Goal: Information Seeking & Learning: Check status

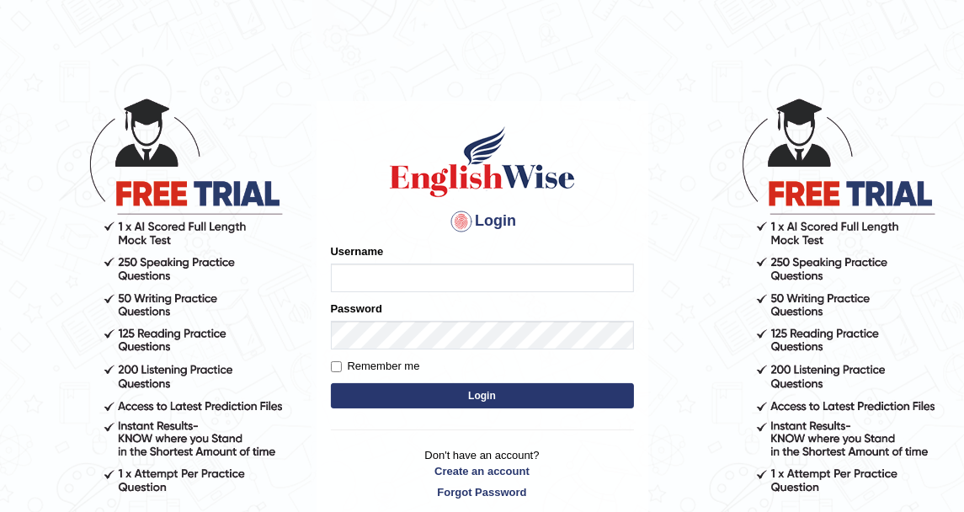
type input "DishaEw"
click at [509, 390] on button "Login" at bounding box center [482, 395] width 303 height 25
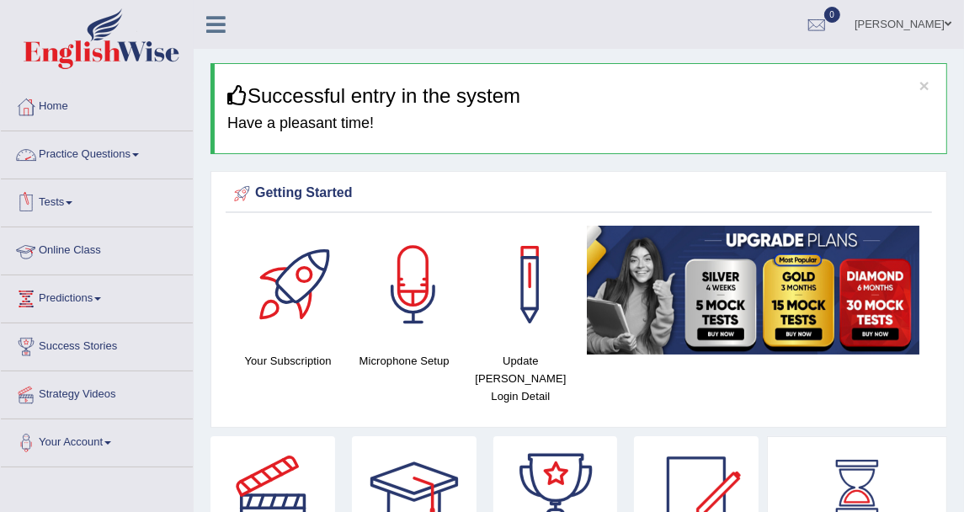
click at [89, 197] on link "Tests" at bounding box center [97, 200] width 192 height 42
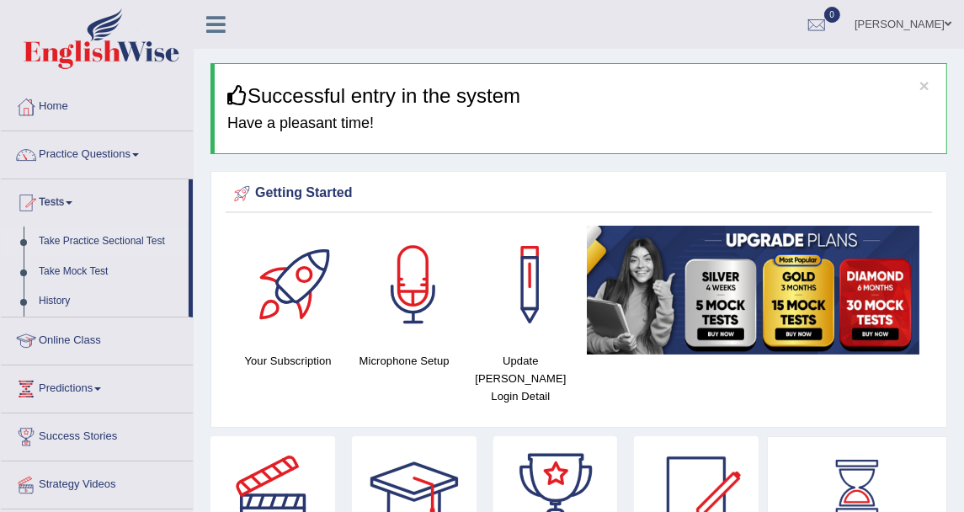
click at [93, 243] on link "Take Practice Sectional Test" at bounding box center [109, 241] width 157 height 30
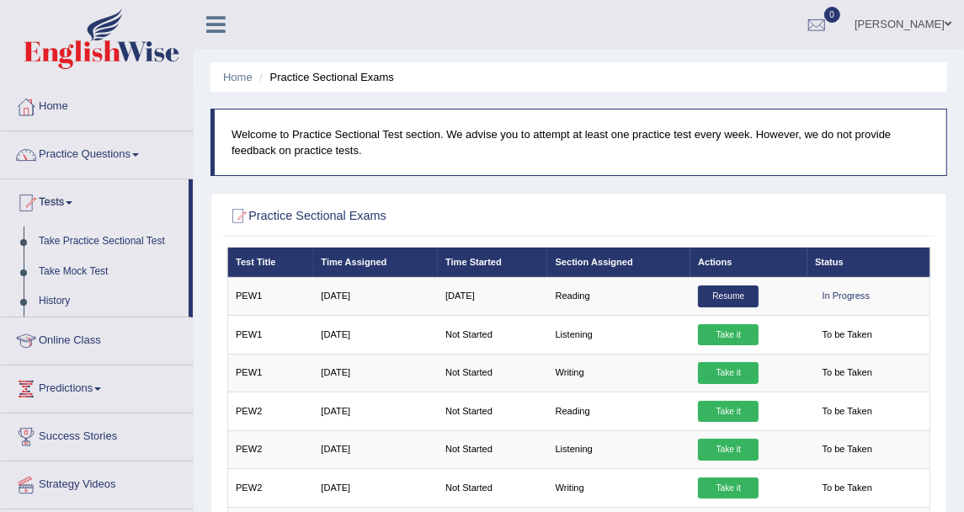
drag, startPoint x: 463, startPoint y: 215, endPoint x: 474, endPoint y: 204, distance: 15.5
click at [462, 215] on h2 "Practice Sectional Exams" at bounding box center [445, 216] width 436 height 22
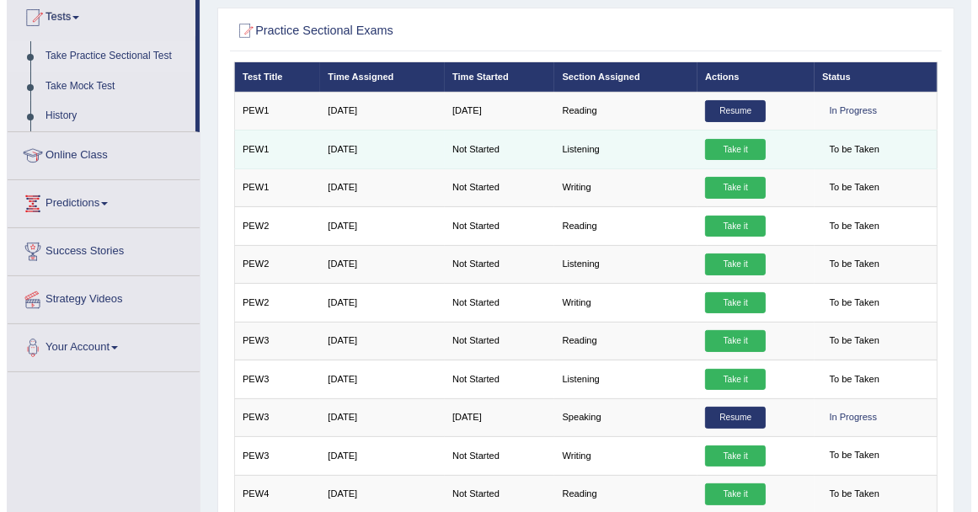
scroll to position [187, 0]
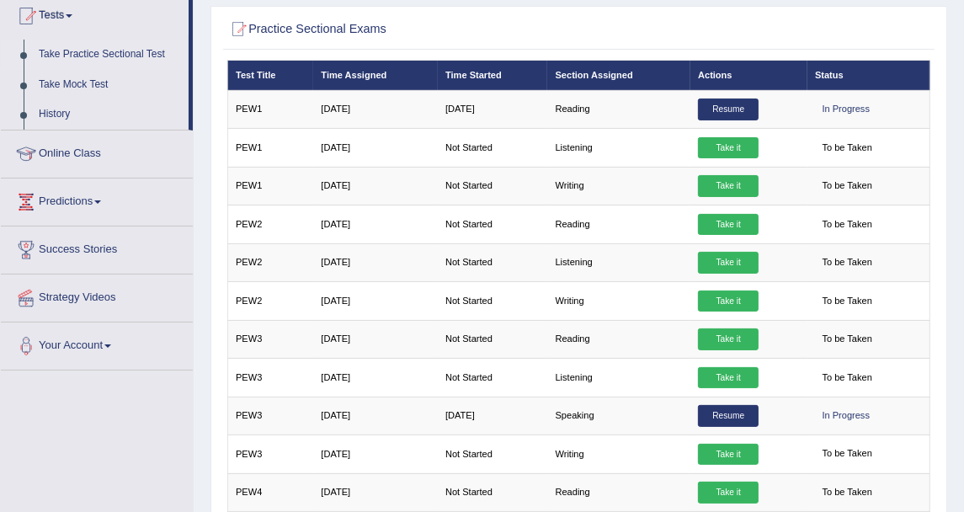
click at [758, 23] on div at bounding box center [579, 29] width 704 height 29
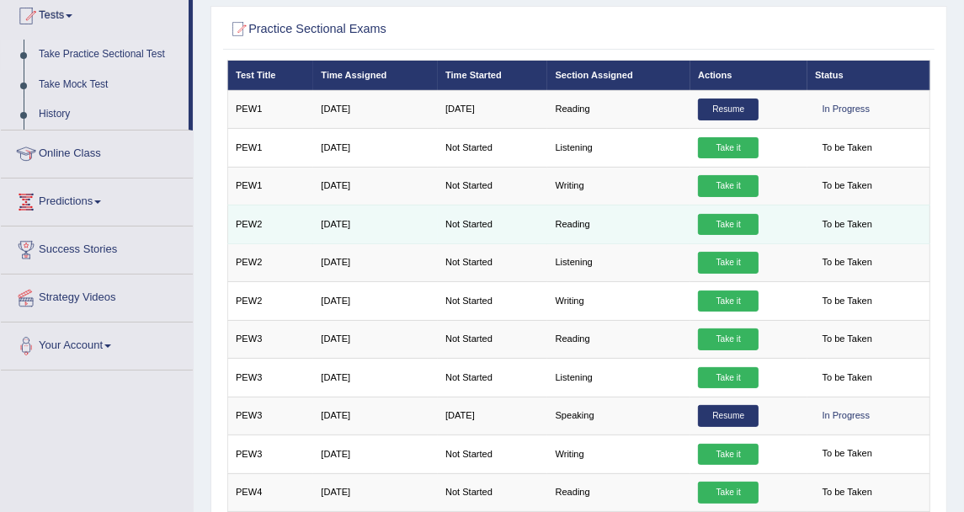
click at [720, 221] on link "Take it" at bounding box center [728, 225] width 61 height 22
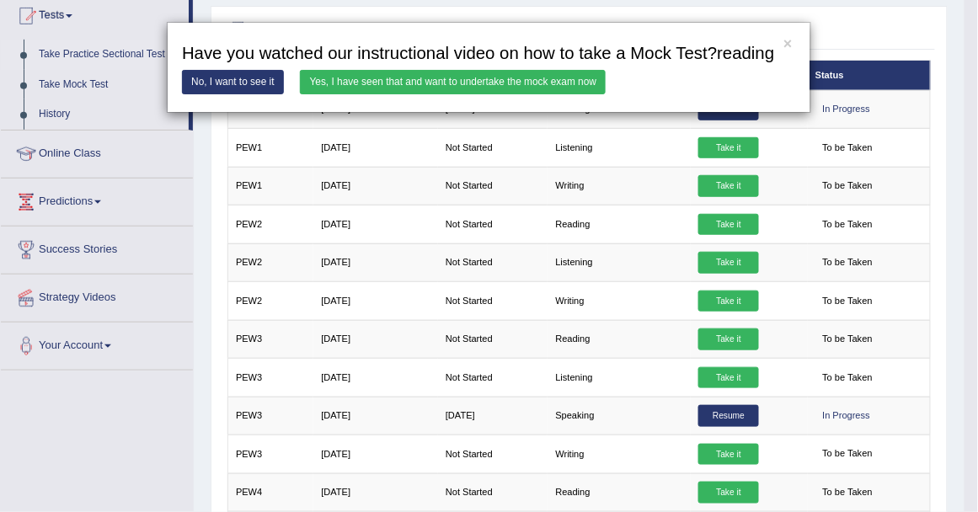
click at [596, 6] on div "× Have you watched our instructional video on how to take a Mock Test?reading N…" at bounding box center [489, 256] width 978 height 512
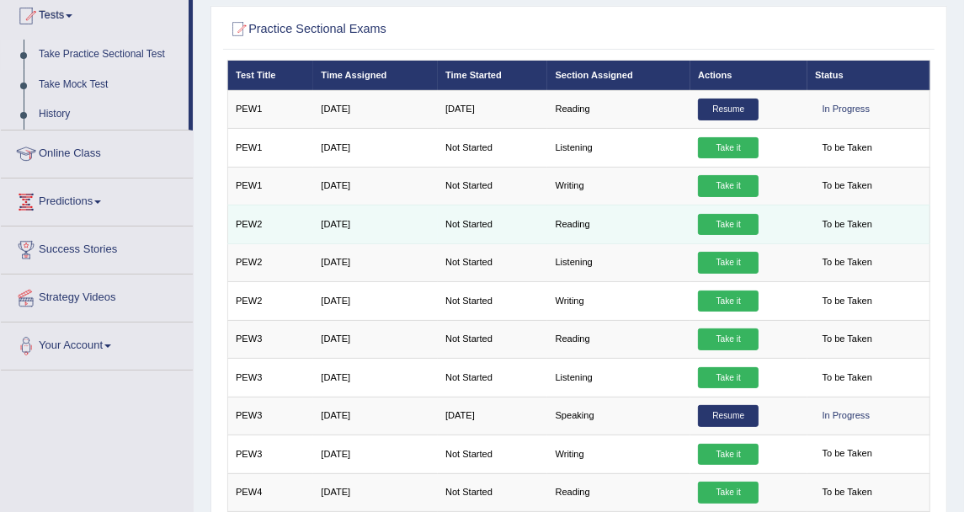
click at [717, 227] on link "Take it" at bounding box center [728, 225] width 61 height 22
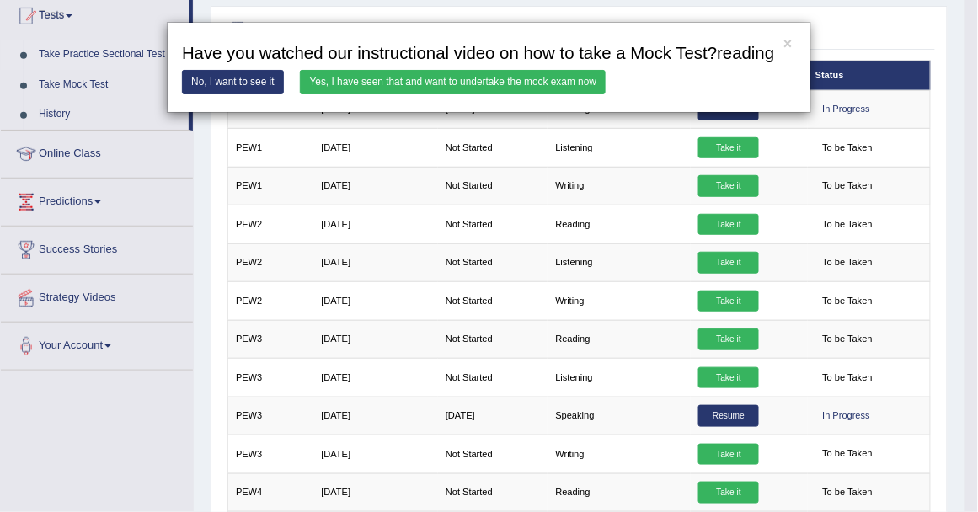
click at [519, 83] on link "Yes, I have seen that and want to undertake the mock exam now" at bounding box center [453, 82] width 306 height 24
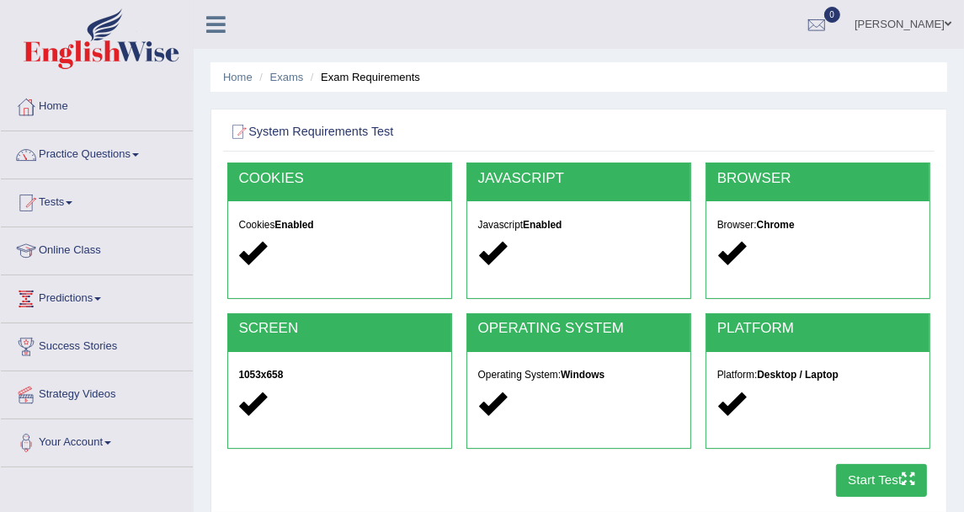
click at [865, 472] on button "Start Test" at bounding box center [882, 480] width 92 height 33
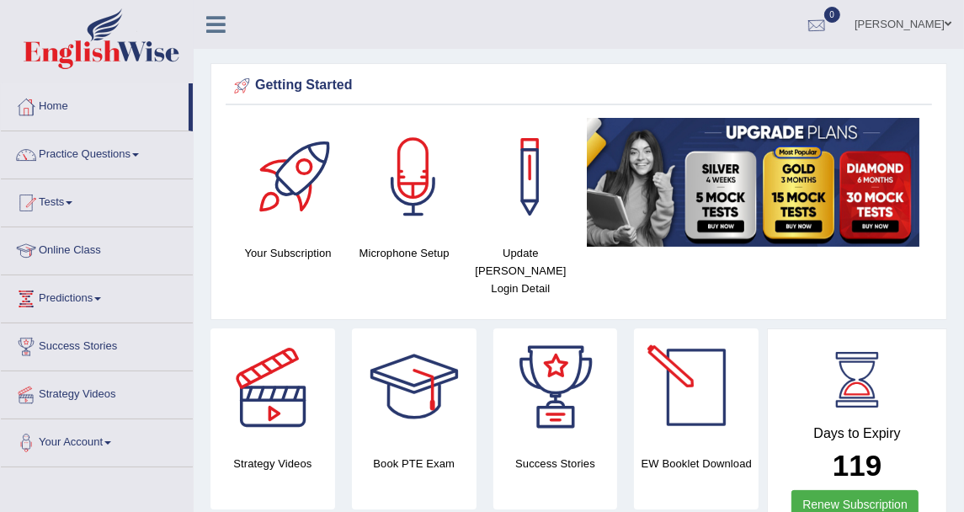
click at [841, 12] on span "0" at bounding box center [832, 15] width 17 height 16
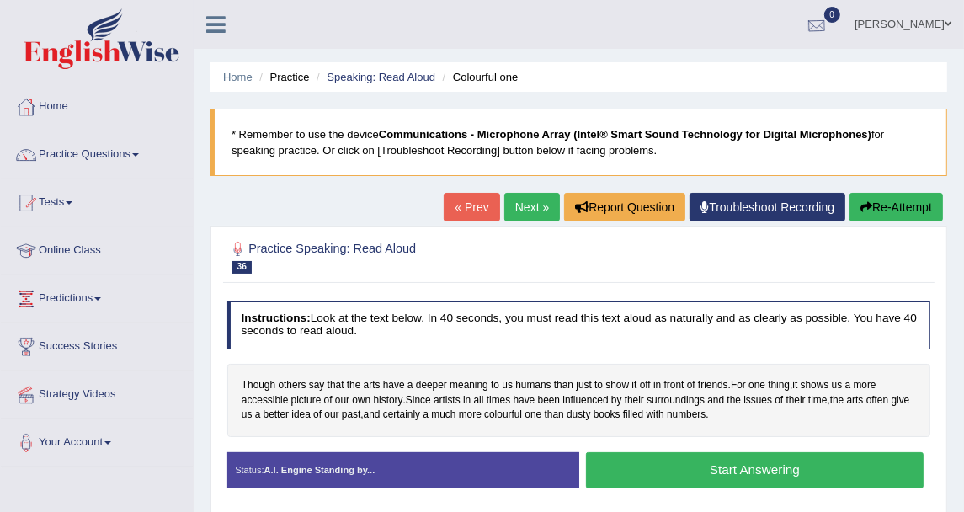
click at [829, 18] on div at bounding box center [816, 25] width 25 height 25
click at [776, 18] on ul "[PERSON_NAME] Toggle navigation Username: DishaEw Access Type: Online Subscript…" at bounding box center [695, 24] width 540 height 48
click at [53, 101] on link "Home" at bounding box center [97, 104] width 192 height 42
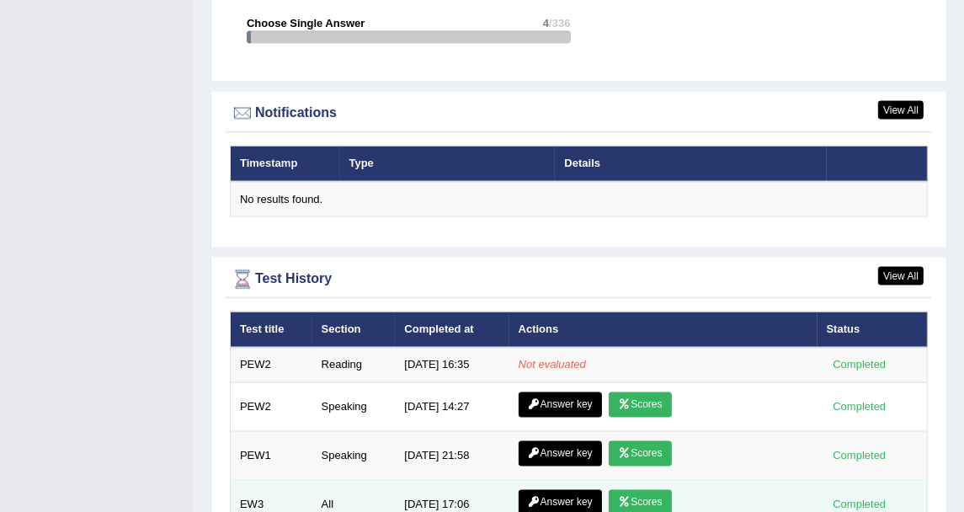
scroll to position [2001, 0]
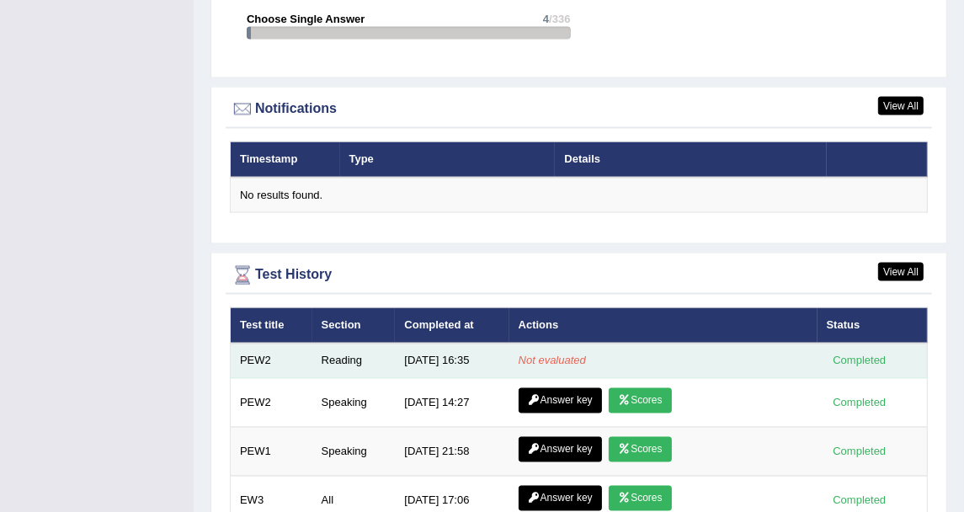
click at [525, 354] on em "Not evaluated" at bounding box center [552, 360] width 67 height 13
click at [455, 344] on td "9/30/25 16:35" at bounding box center [452, 361] width 114 height 35
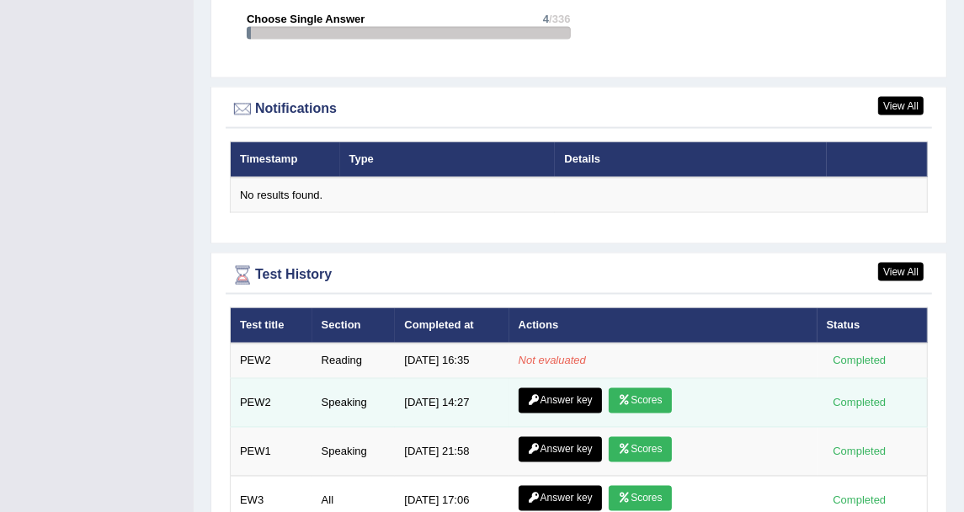
scroll to position [2095, 0]
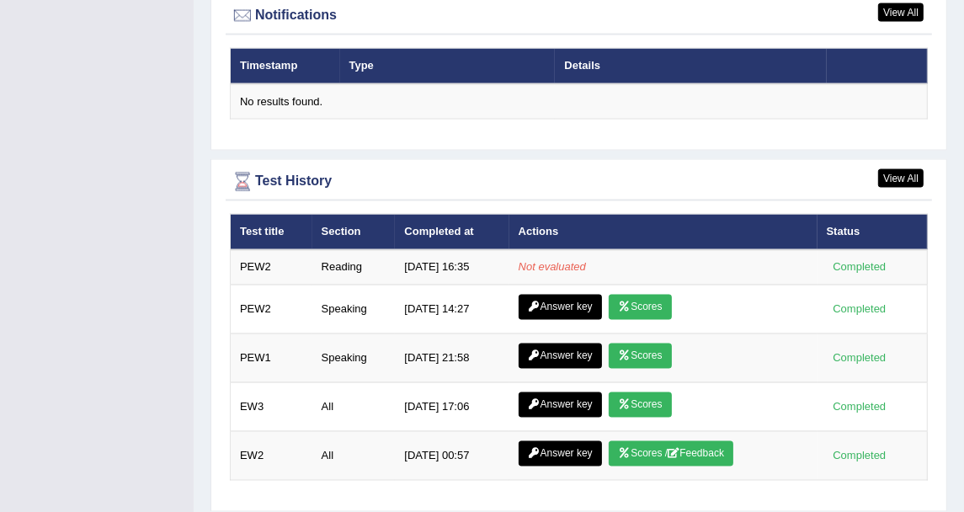
scroll to position [2095, 0]
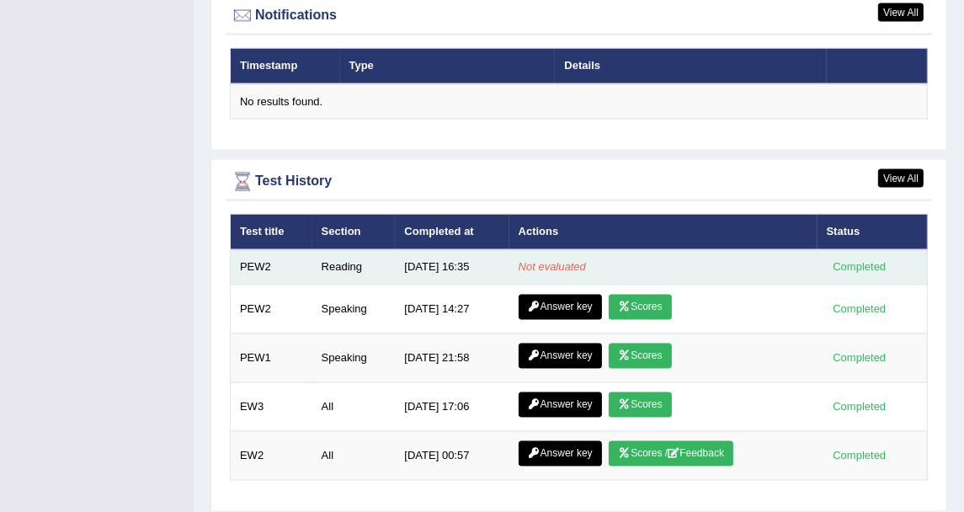
click at [519, 250] on td "Not evaluated" at bounding box center [663, 267] width 308 height 35
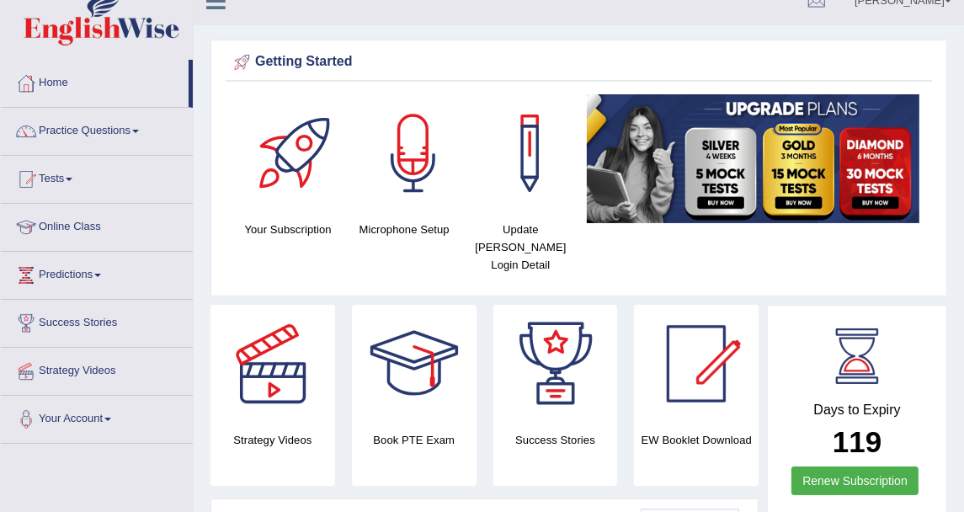
scroll to position [0, 0]
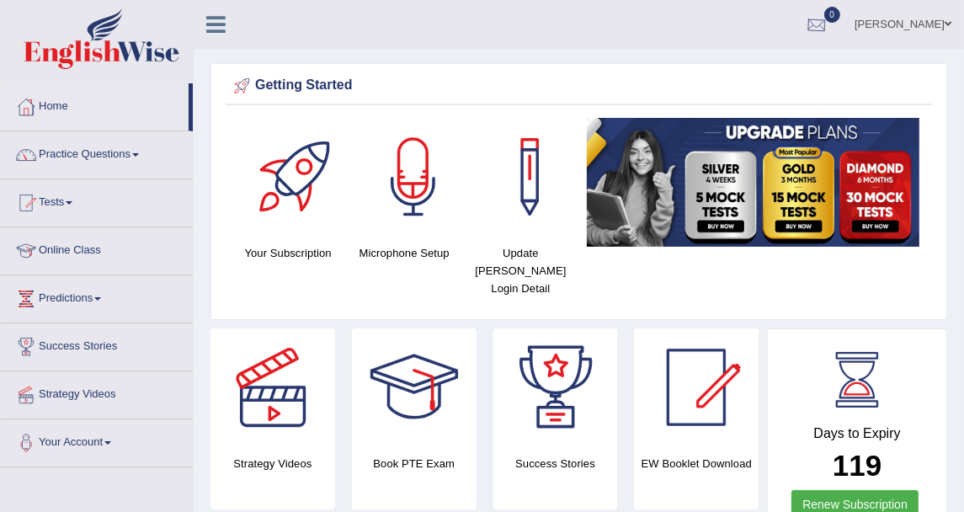
click at [829, 19] on div at bounding box center [816, 25] width 25 height 25
click at [762, 61] on link "See All Alerts" at bounding box center [715, 70] width 93 height 19
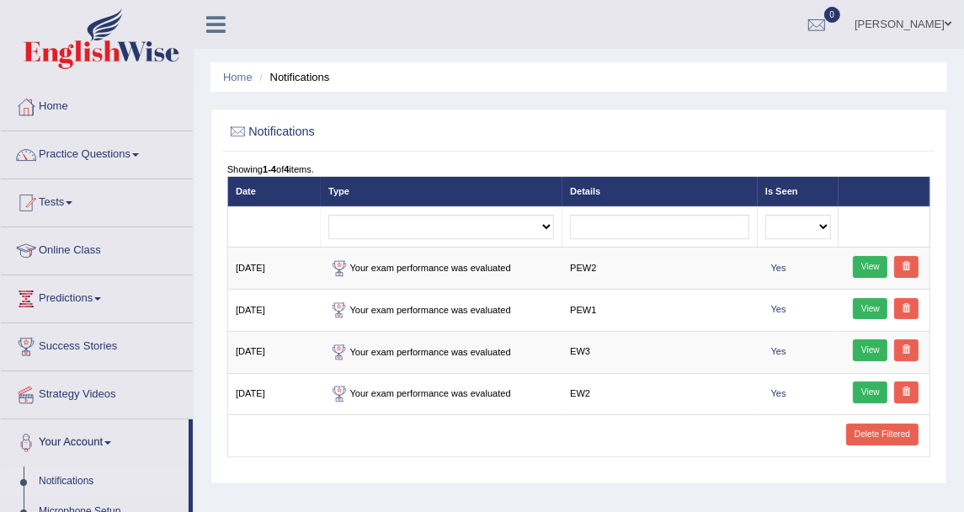
click at [311, 177] on th "Date" at bounding box center [273, 191] width 93 height 29
click at [58, 119] on link "Home" at bounding box center [97, 104] width 192 height 42
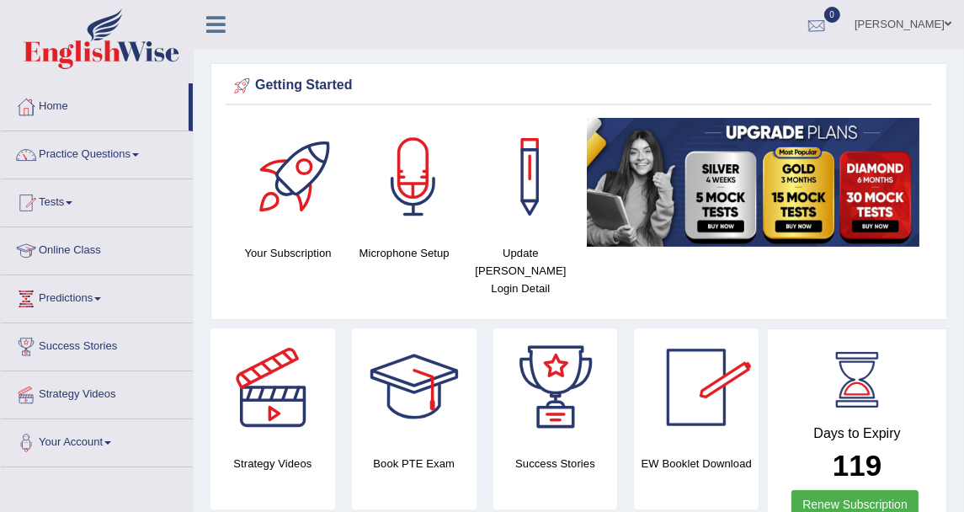
click at [829, 30] on div at bounding box center [816, 25] width 25 height 25
click at [594, 38] on ul "Disha Vij Toggle navigation Username: DishaEw Access Type: Online Subscription:…" at bounding box center [695, 24] width 540 height 48
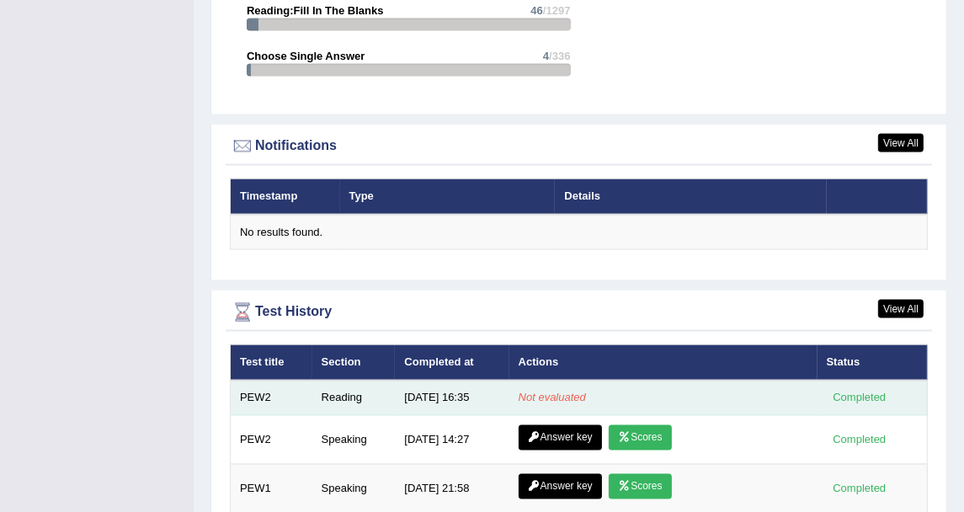
scroll to position [2095, 0]
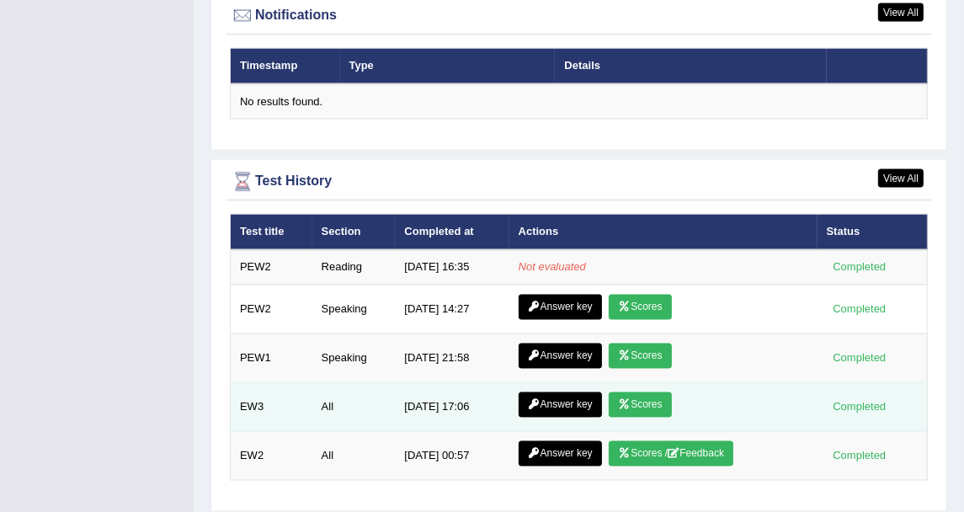
click at [381, 383] on td "All" at bounding box center [353, 407] width 83 height 49
click at [653, 392] on link "Scores" at bounding box center [640, 404] width 62 height 25
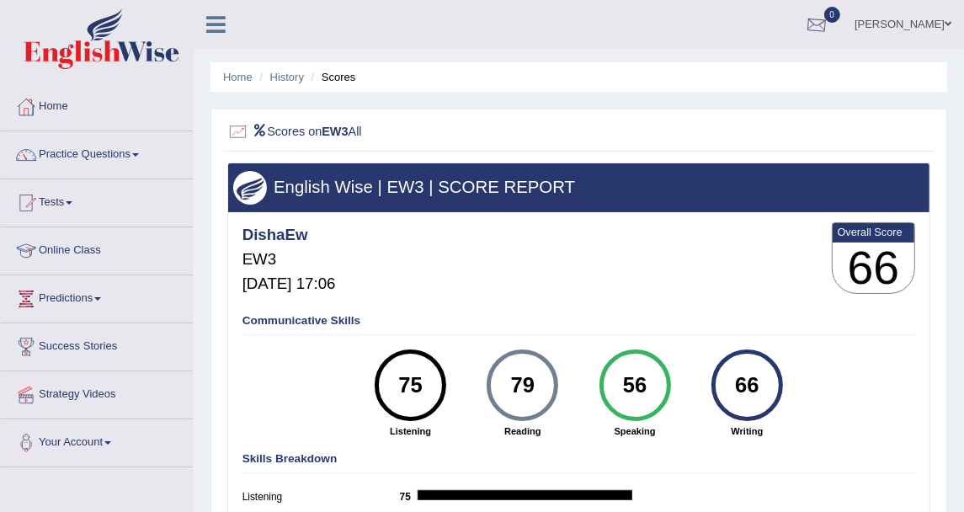
click at [829, 14] on div at bounding box center [816, 25] width 25 height 25
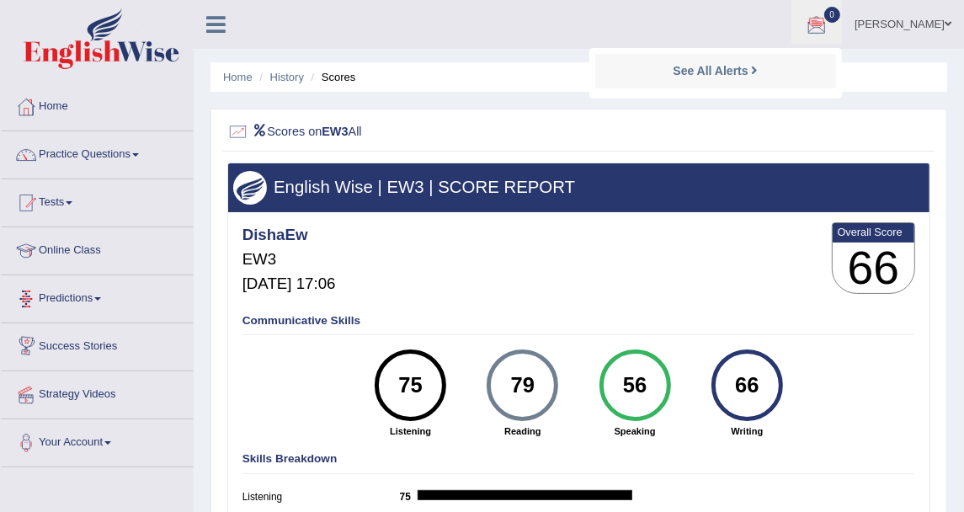
click at [588, 65] on ul "Home History Scores" at bounding box center [578, 76] width 737 height 29
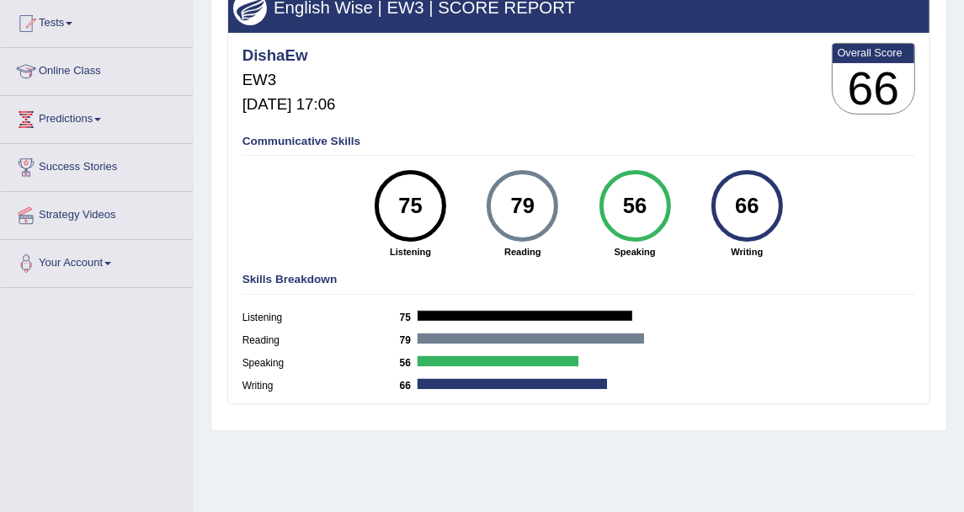
scroll to position [91, 0]
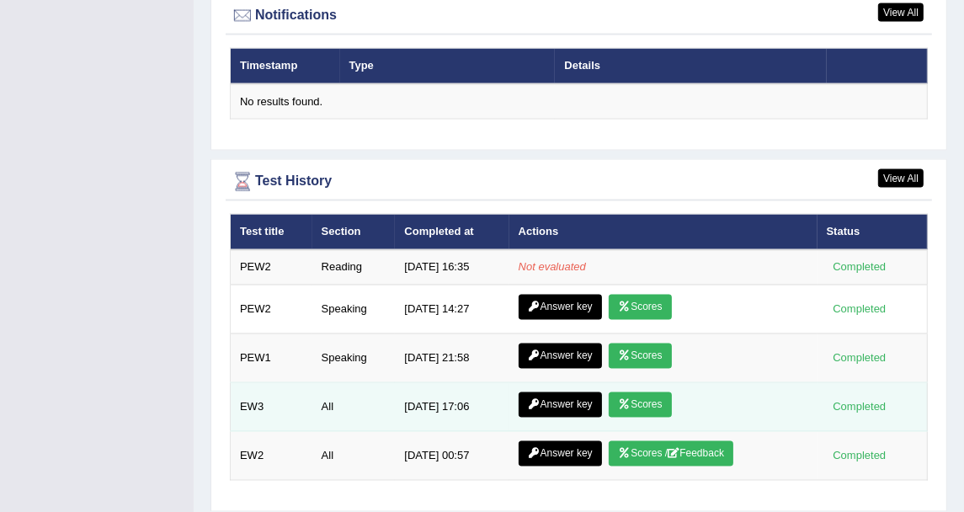
click at [577, 392] on link "Answer key" at bounding box center [560, 404] width 83 height 25
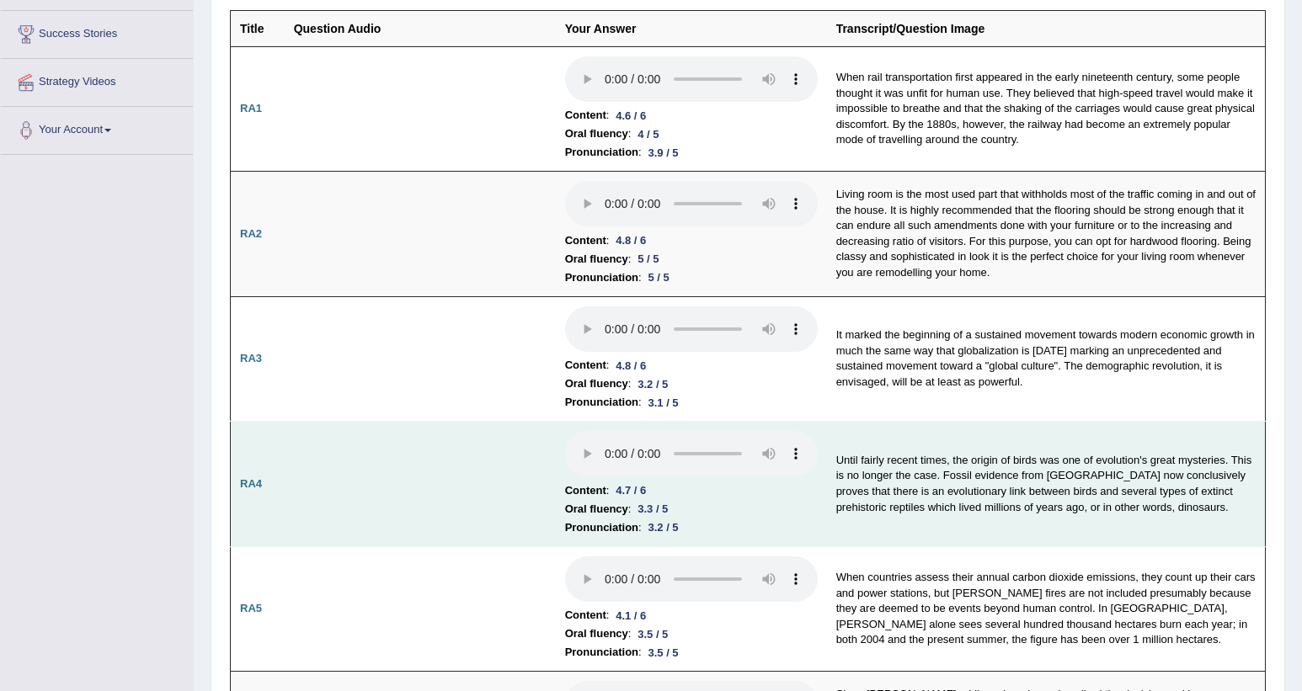
scroll to position [144, 0]
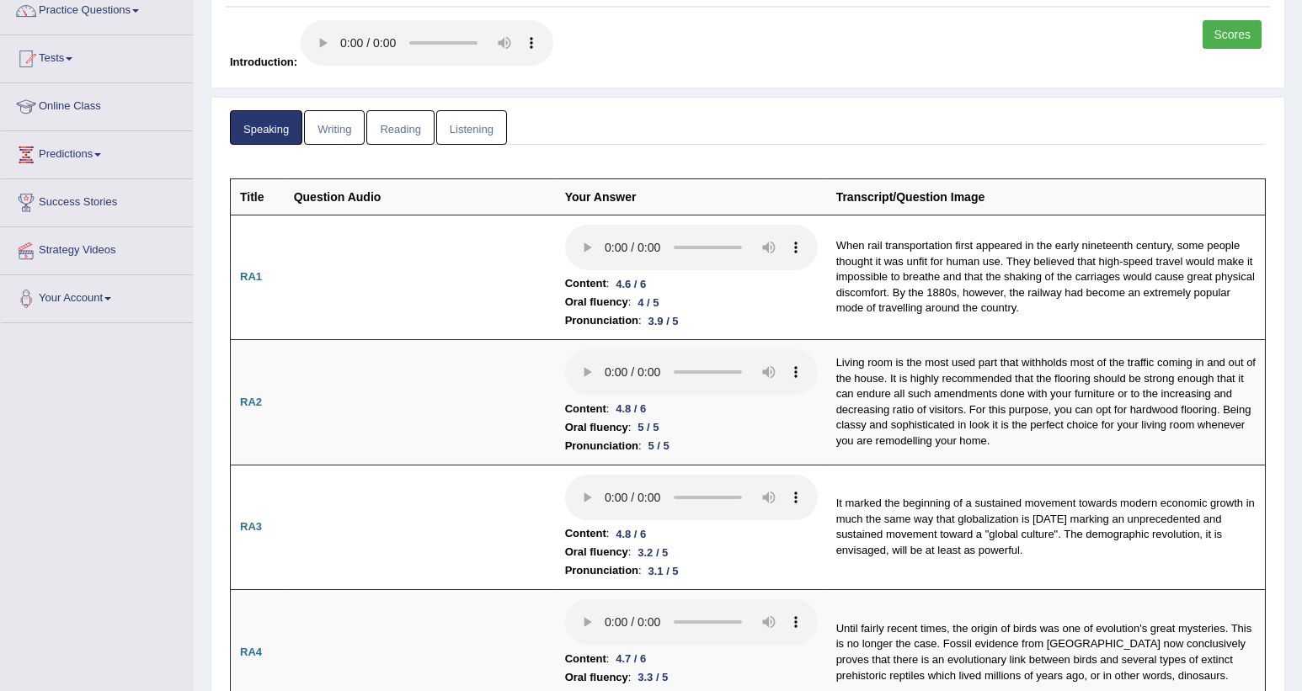
click at [328, 110] on link "Writing" at bounding box center [334, 127] width 61 height 35
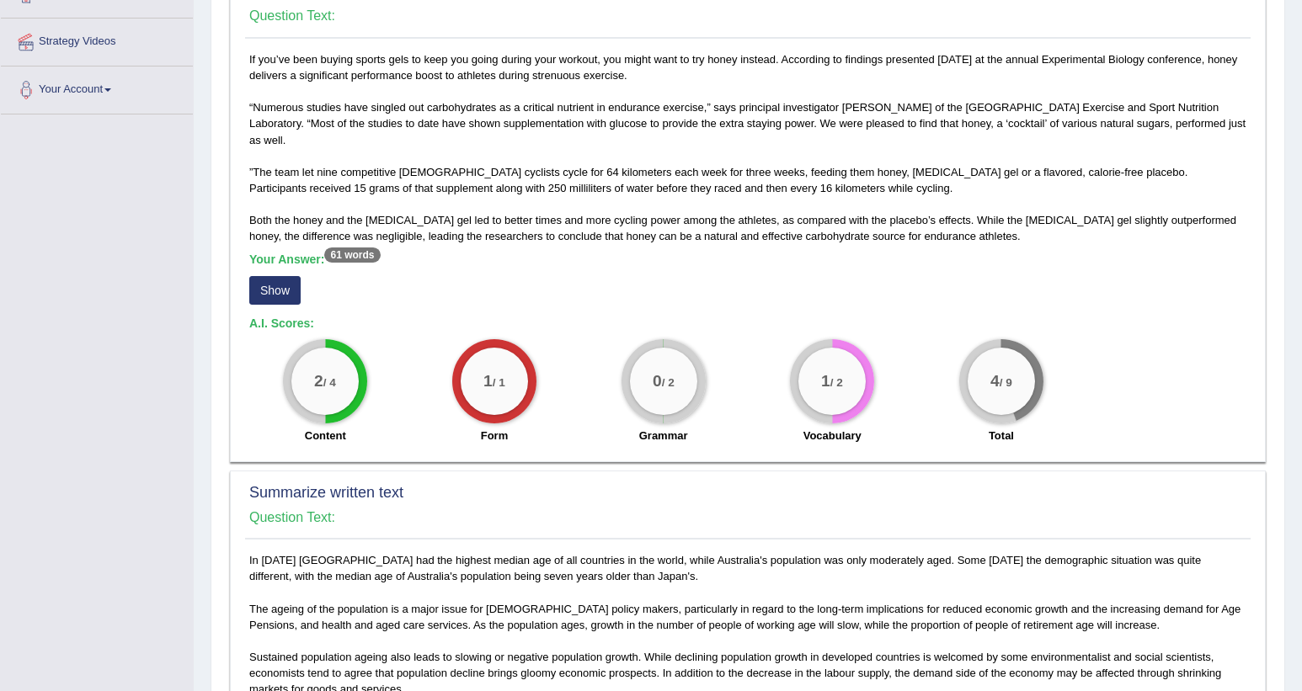
scroll to position [524, 0]
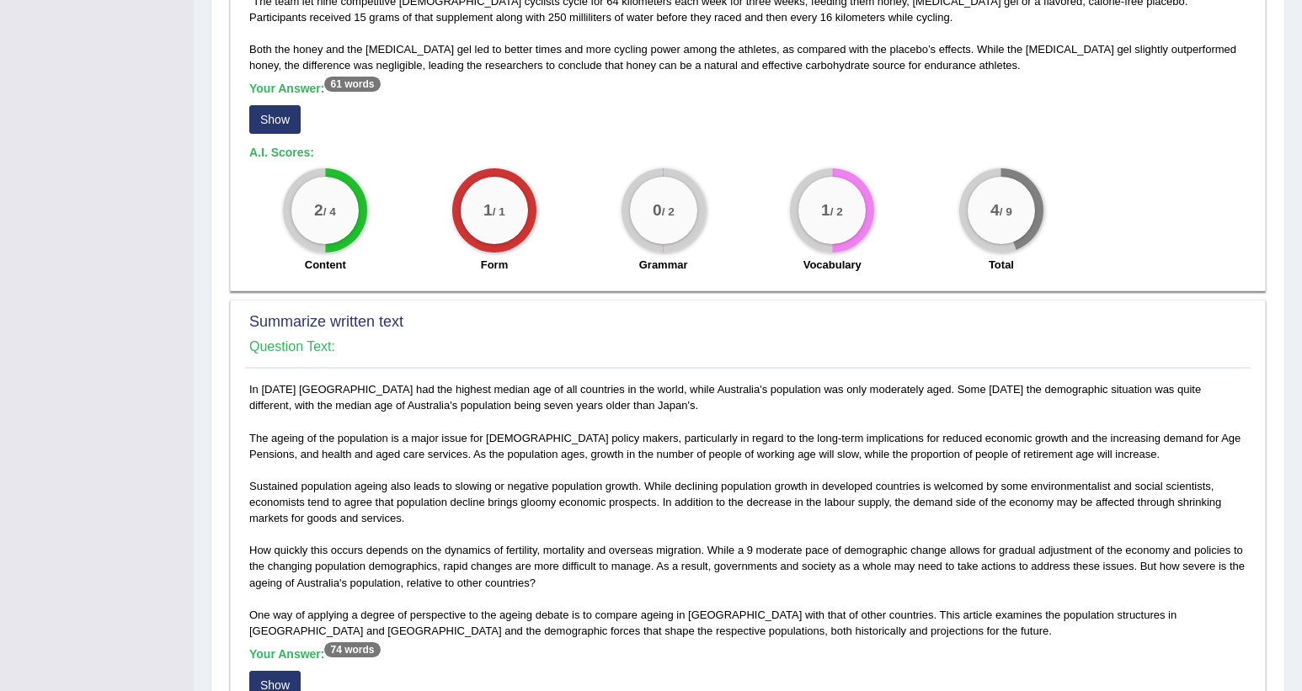
click at [264, 128] on button "Show" at bounding box center [274, 119] width 51 height 29
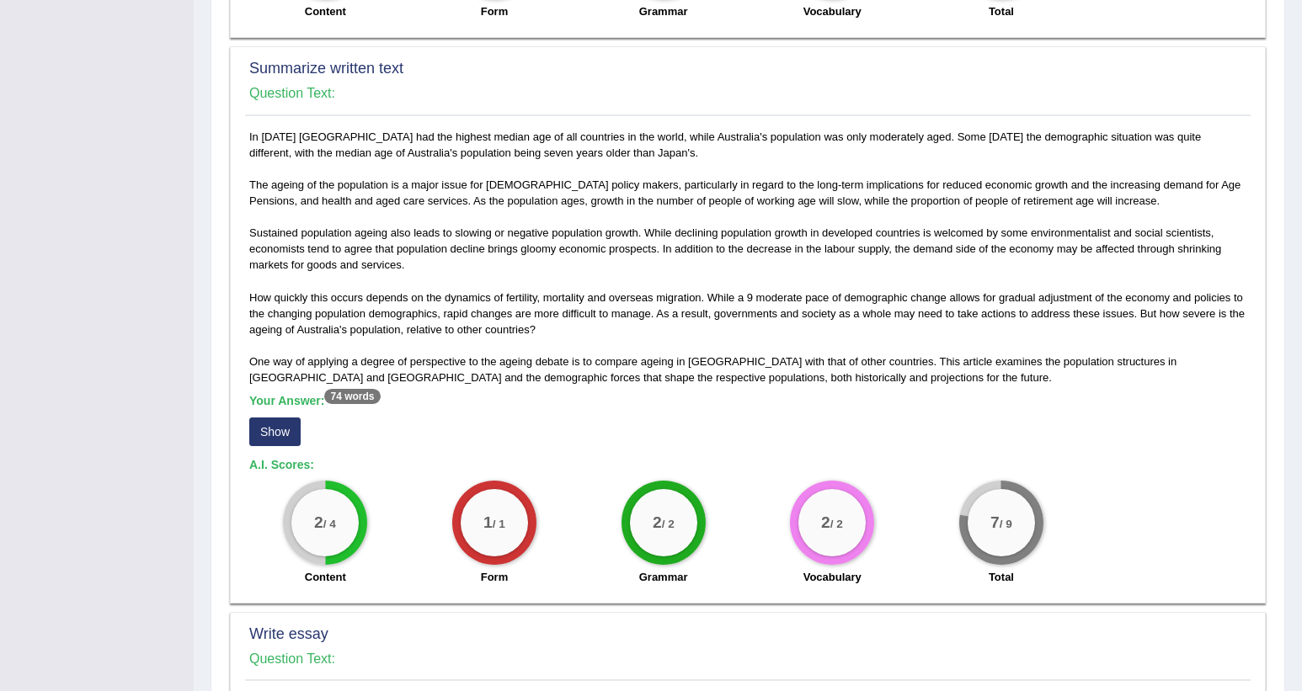
scroll to position [1154, 0]
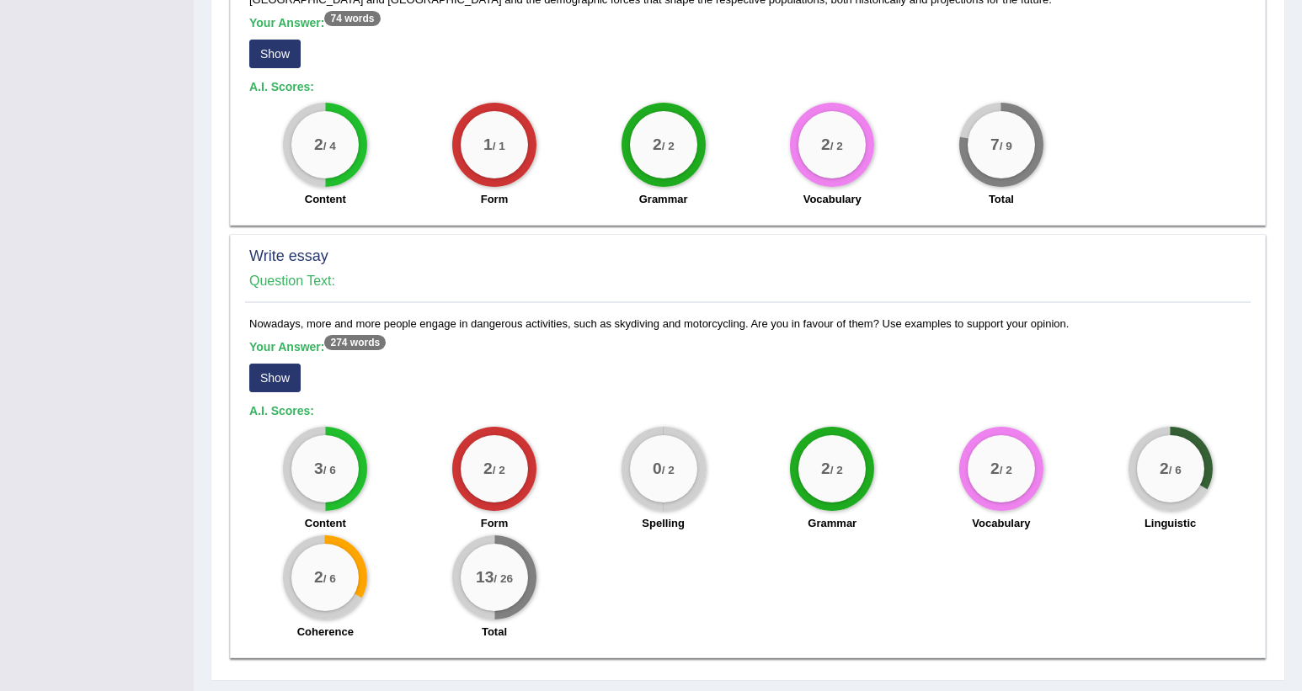
click at [251, 58] on button "Show" at bounding box center [274, 54] width 51 height 29
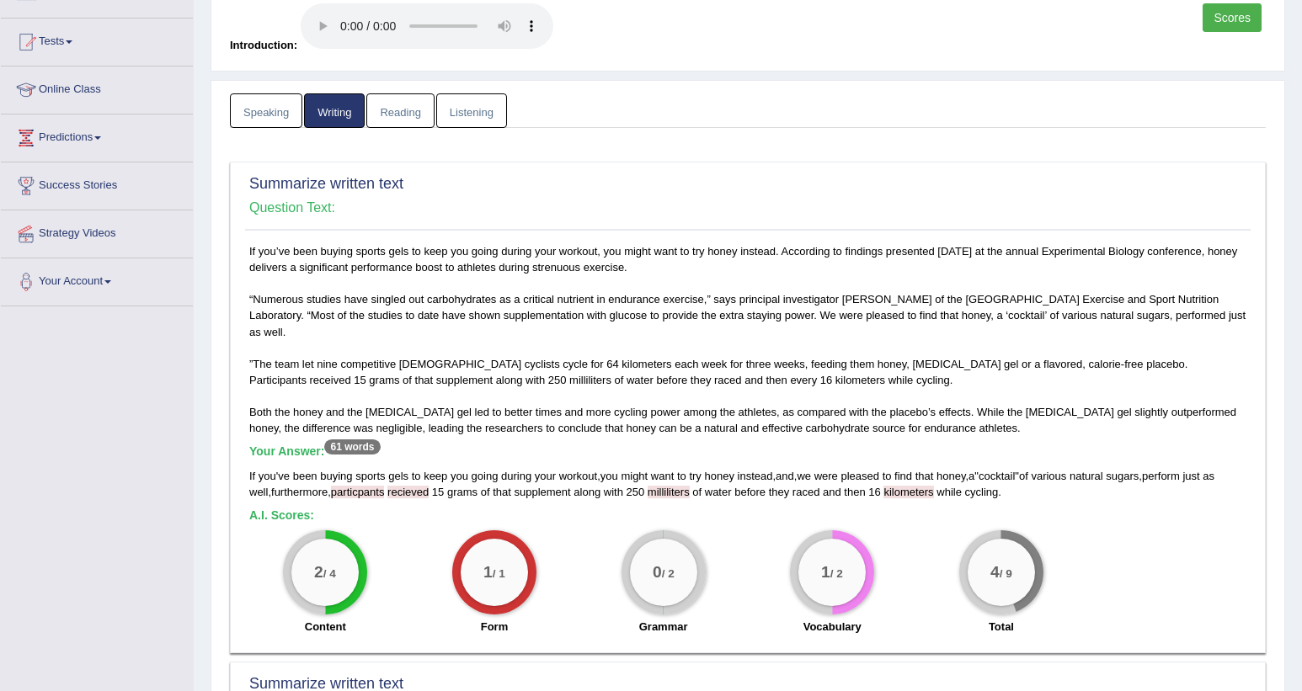
scroll to position [0, 0]
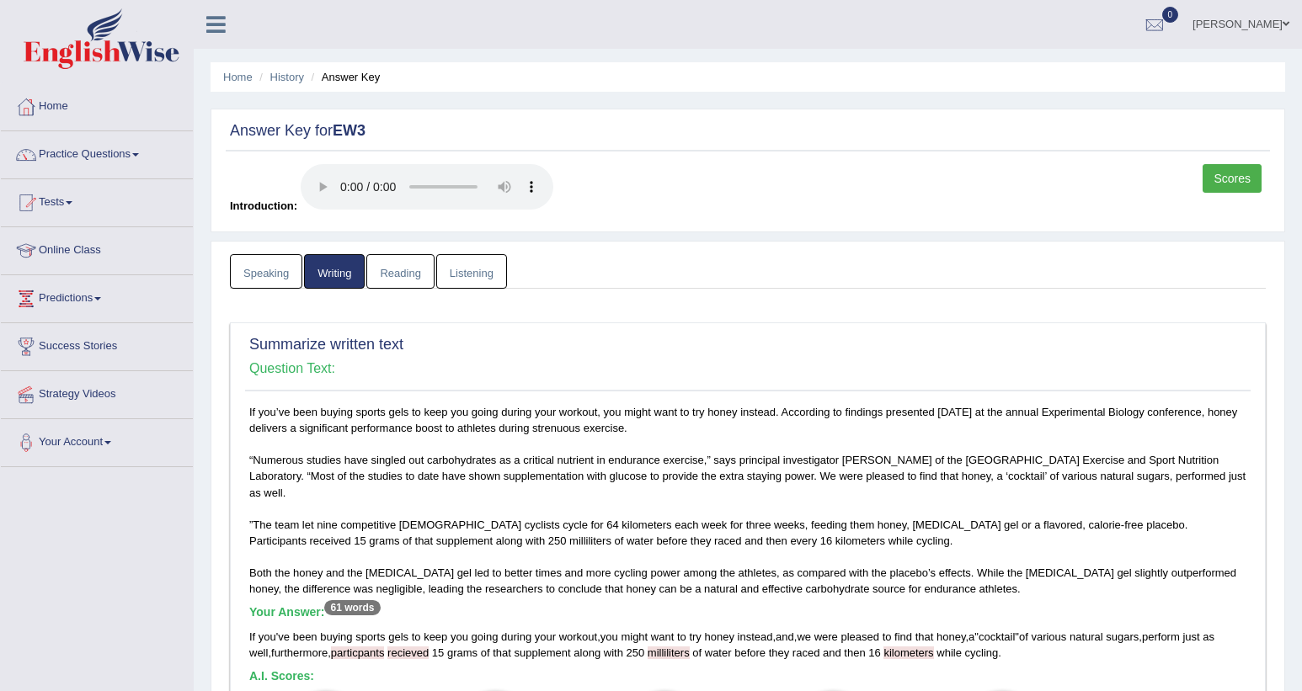
click at [393, 280] on link "Reading" at bounding box center [399, 271] width 67 height 35
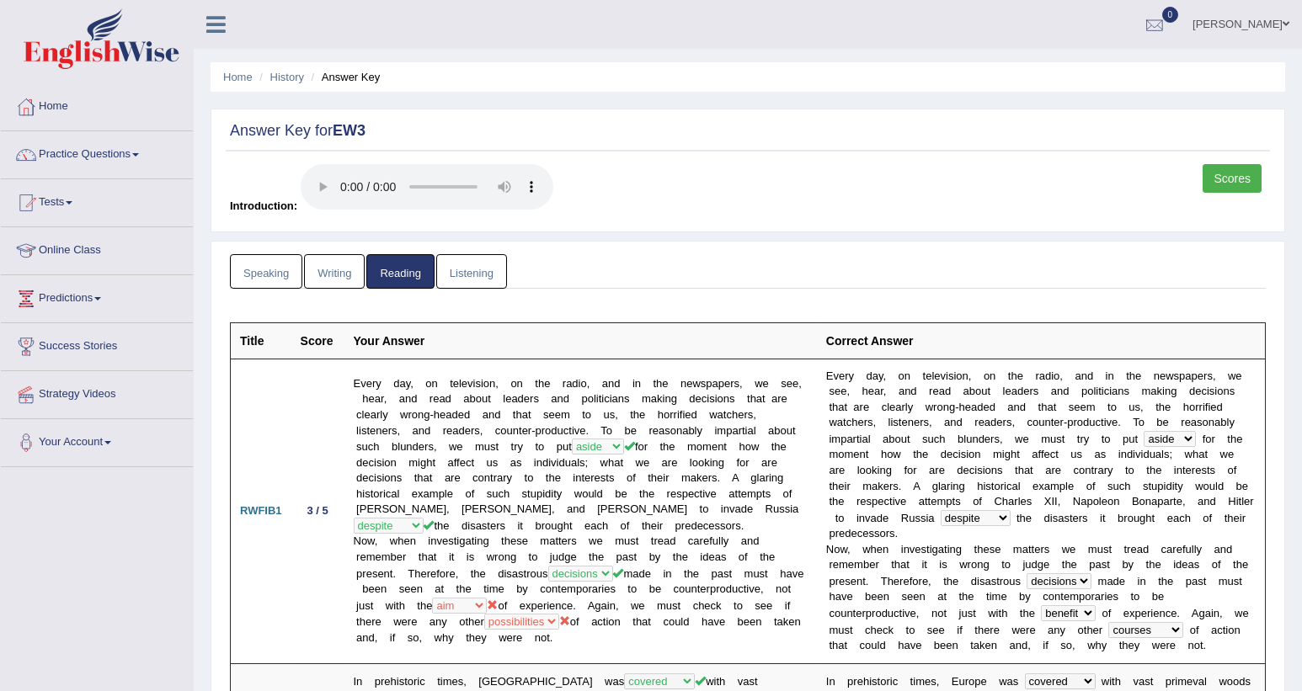
click at [963, 28] on link "0" at bounding box center [1154, 22] width 51 height 44
click at [963, 24] on ul "Disha Vij Toggle navigation Username: DishaEw Access Type: Online Subscription:…" at bounding box center [913, 24] width 775 height 48
click at [963, 27] on div at bounding box center [1154, 25] width 25 height 25
click at [963, 143] on div "Answer Key for EW3" at bounding box center [748, 135] width 1044 height 34
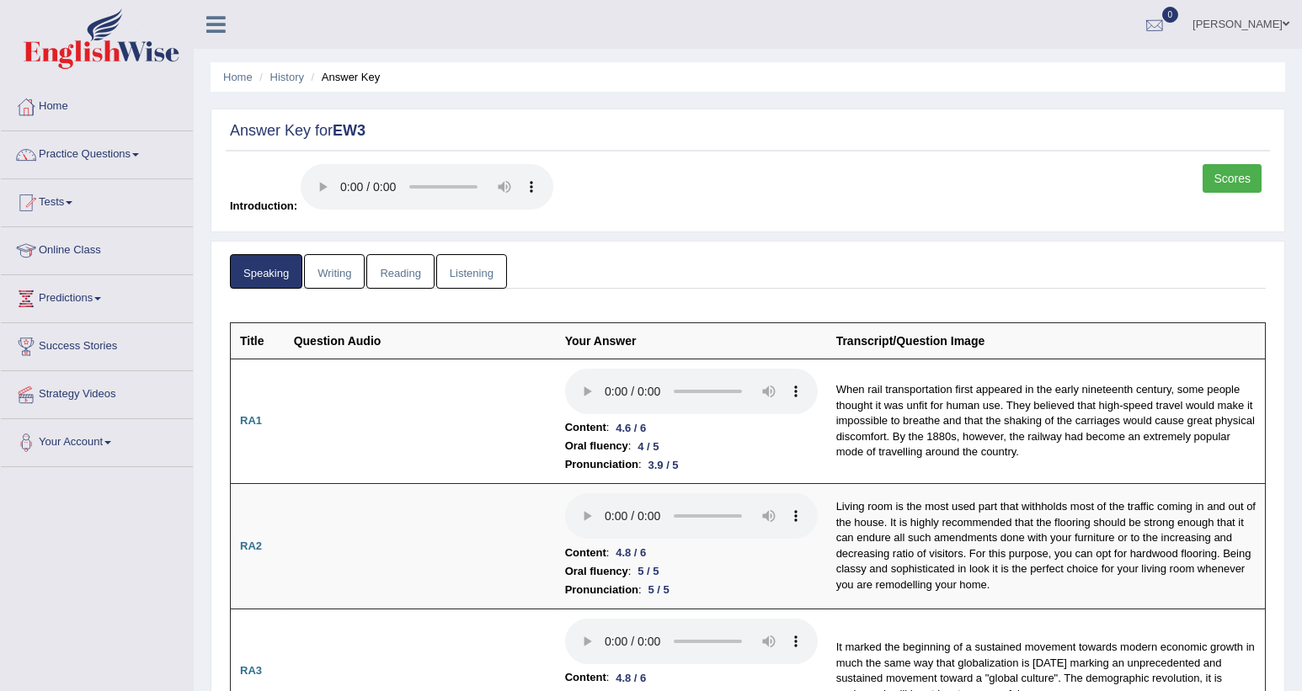
click at [1167, 30] on div at bounding box center [1154, 25] width 25 height 25
click at [892, 88] on ul "Home History Answer Key" at bounding box center [747, 76] width 1074 height 29
click at [1180, 37] on link "1" at bounding box center [1154, 22] width 51 height 44
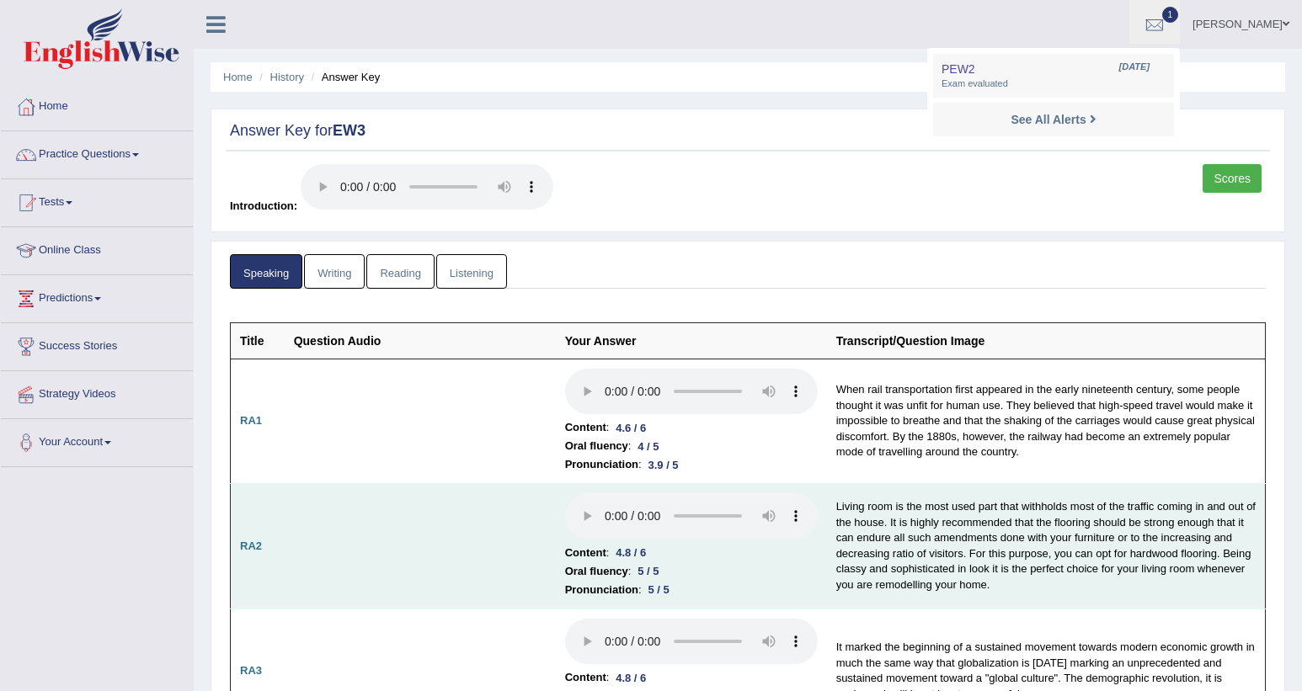
click at [1099, 583] on td "Living room is the most used part that withholds most of the traffic coming in …" at bounding box center [1046, 546] width 439 height 125
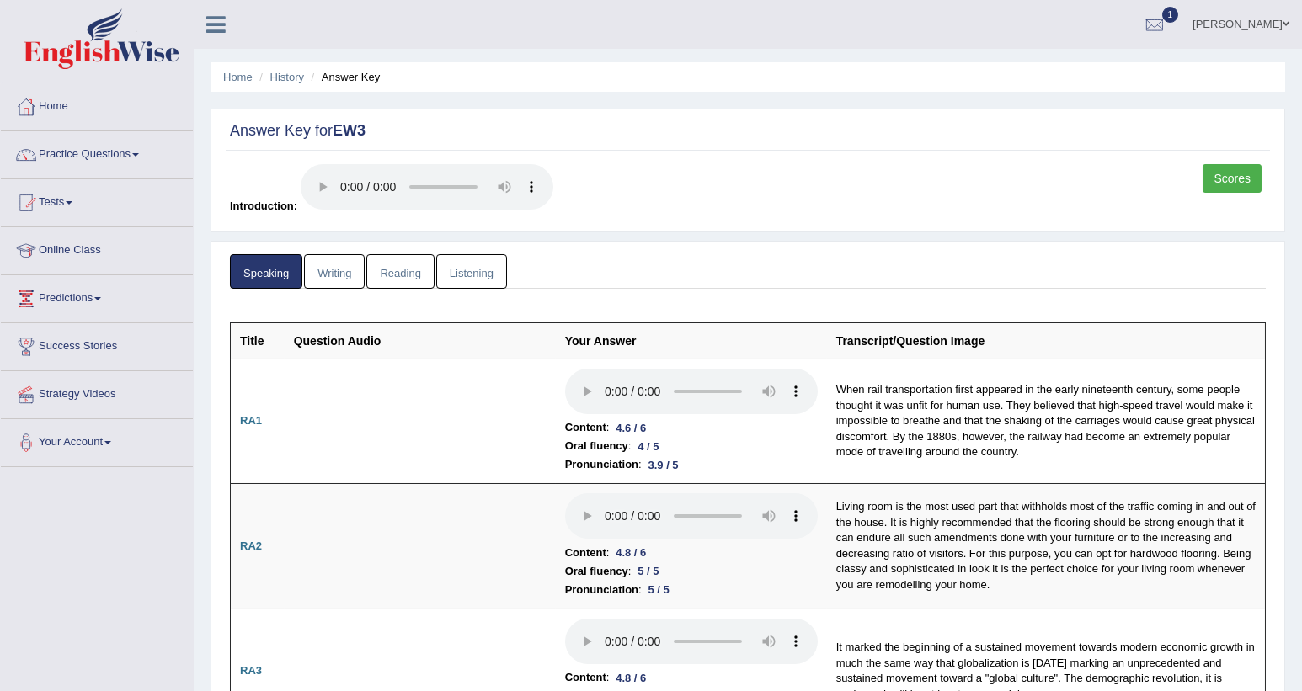
click at [1167, 13] on div at bounding box center [1154, 25] width 25 height 25
click at [975, 68] on span "PEW2" at bounding box center [958, 68] width 34 height 13
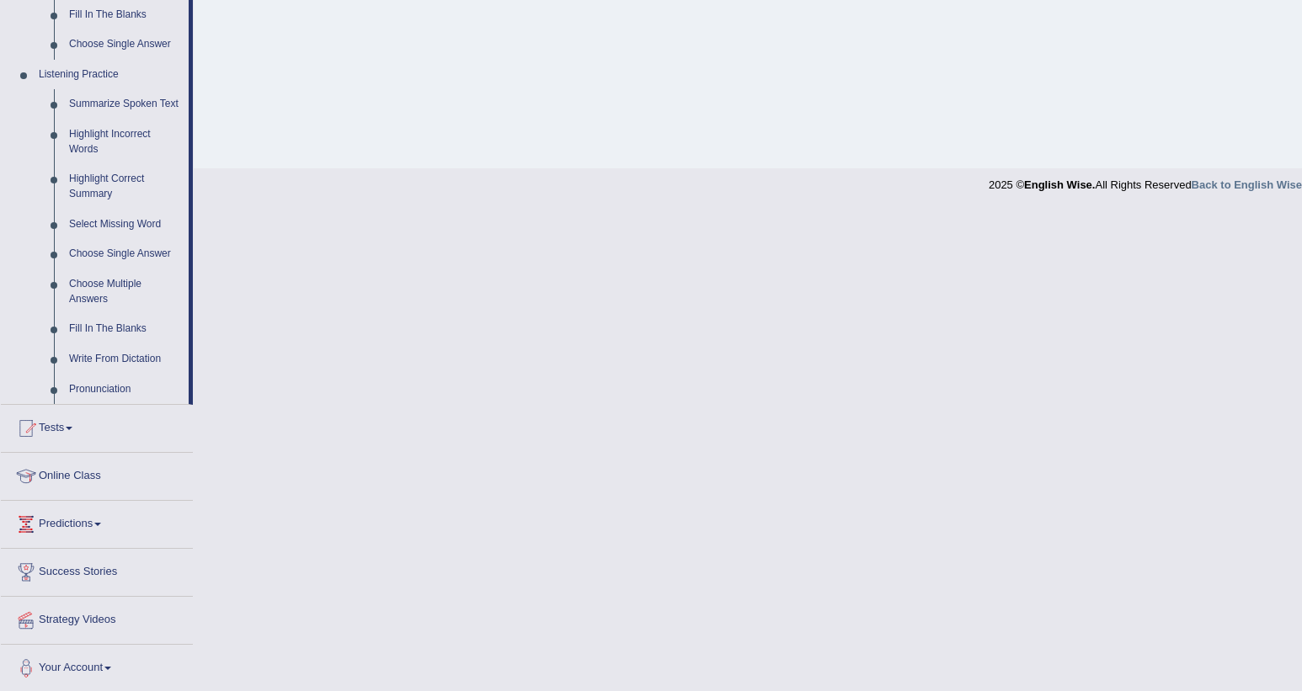
click at [93, 424] on link "Tests" at bounding box center [97, 426] width 192 height 42
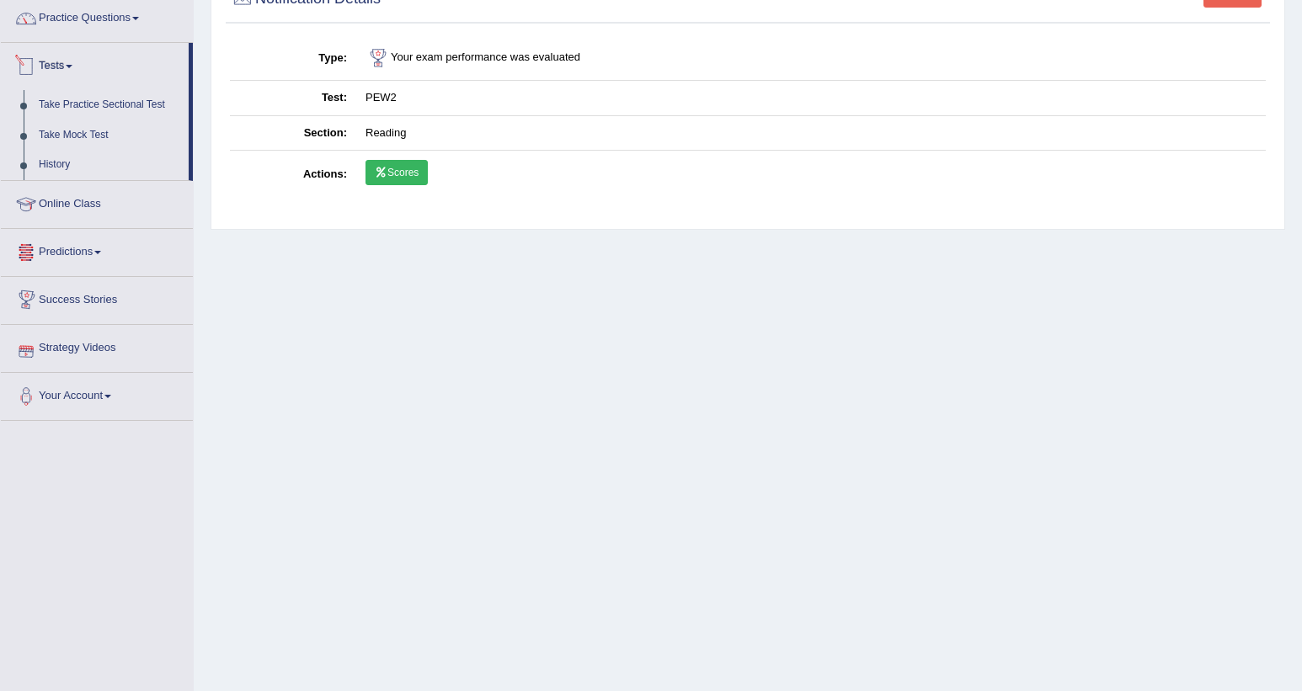
scroll to position [66, 0]
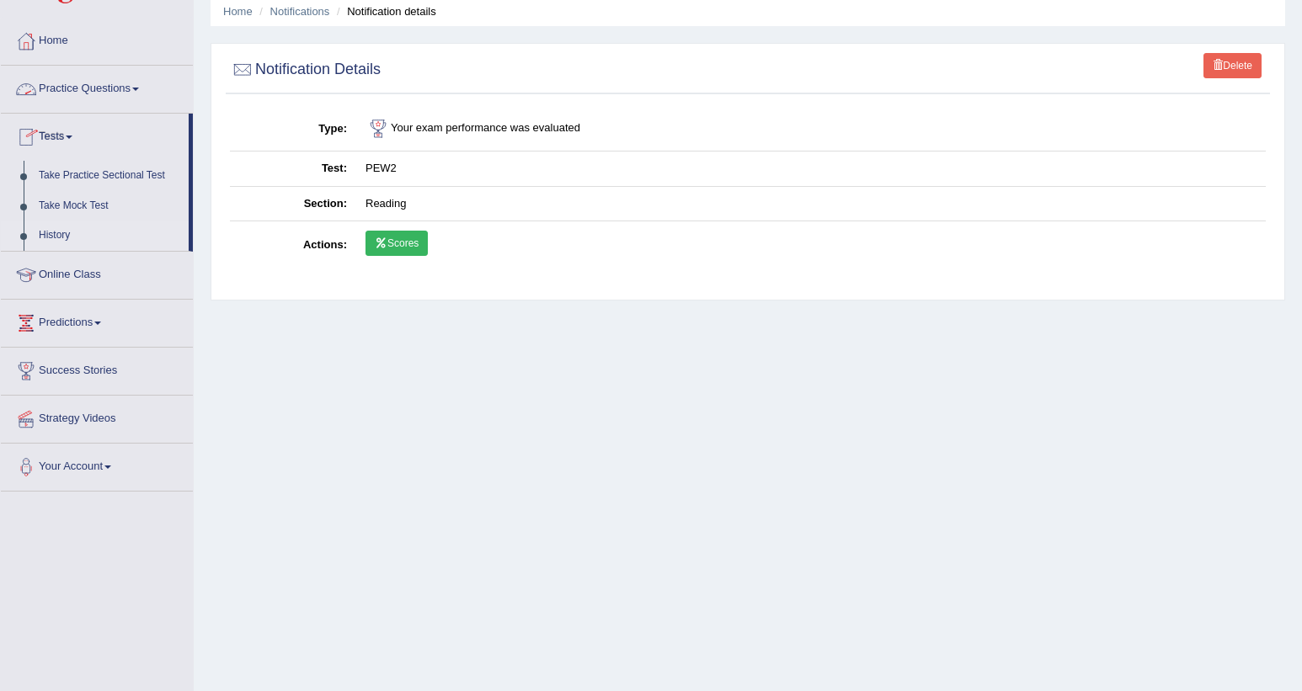
click at [67, 229] on link "History" at bounding box center [109, 236] width 157 height 30
click at [56, 233] on link "History" at bounding box center [109, 236] width 157 height 30
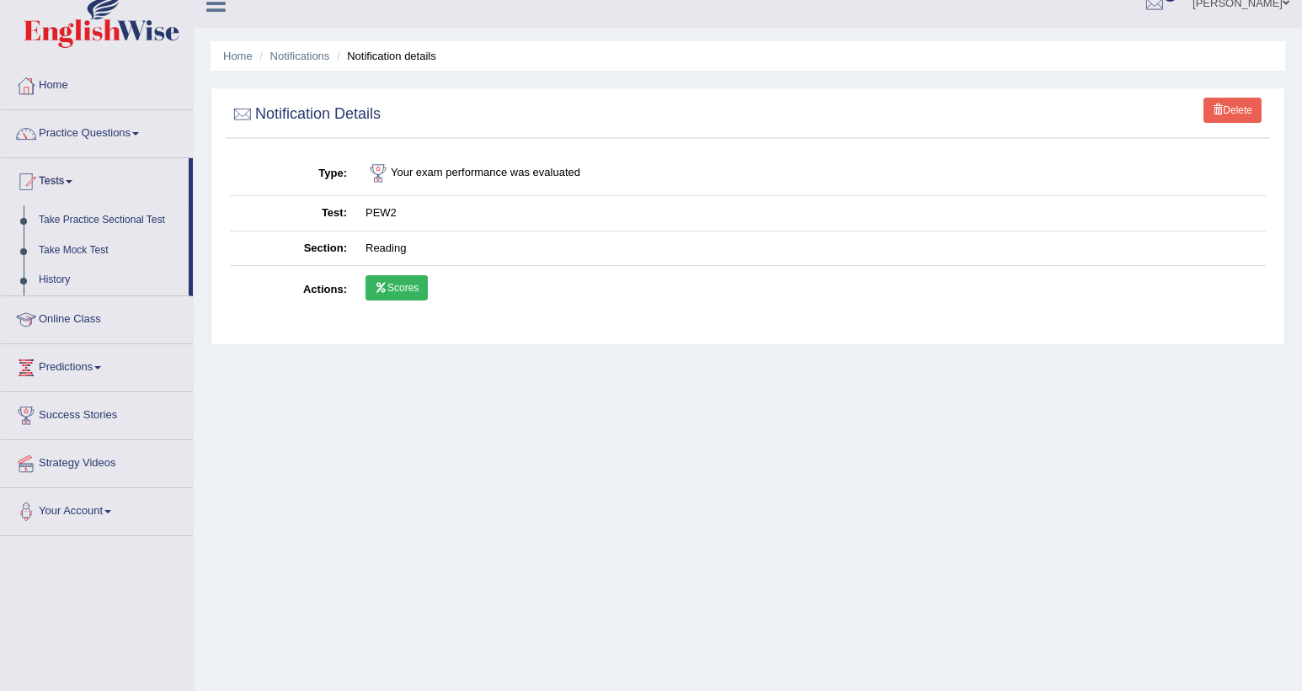
scroll to position [0, 0]
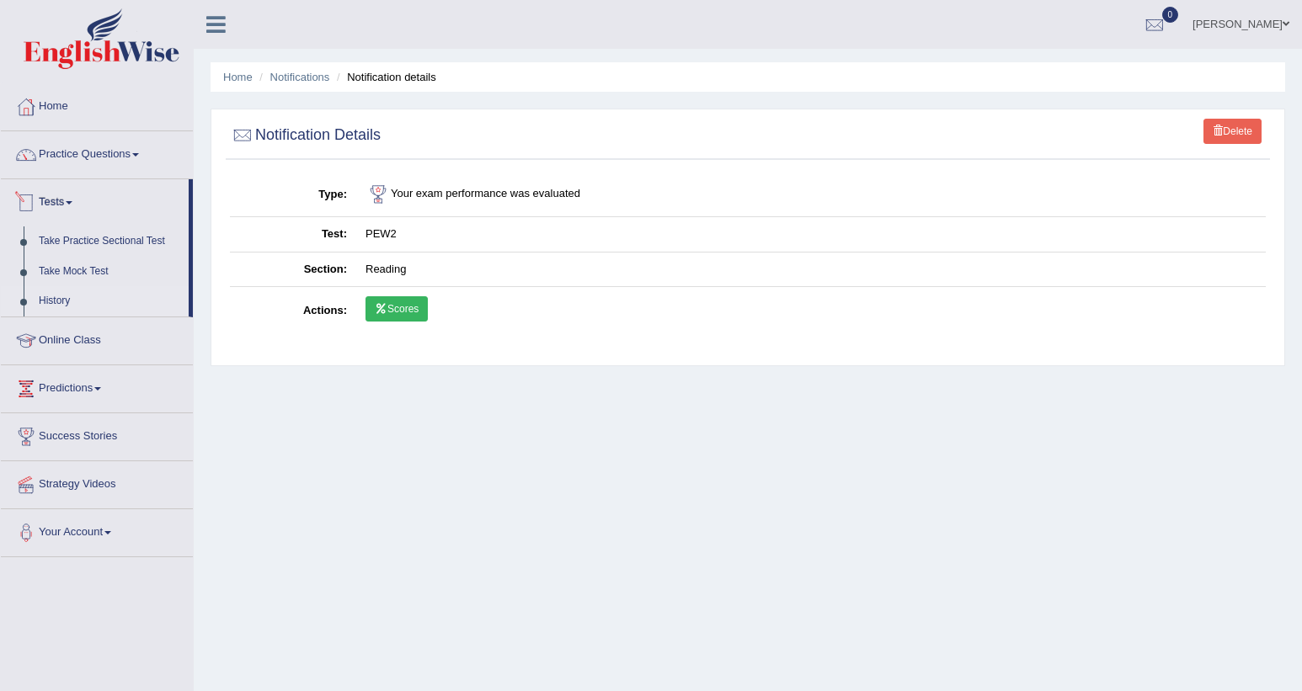
click at [73, 293] on link "History" at bounding box center [109, 301] width 157 height 30
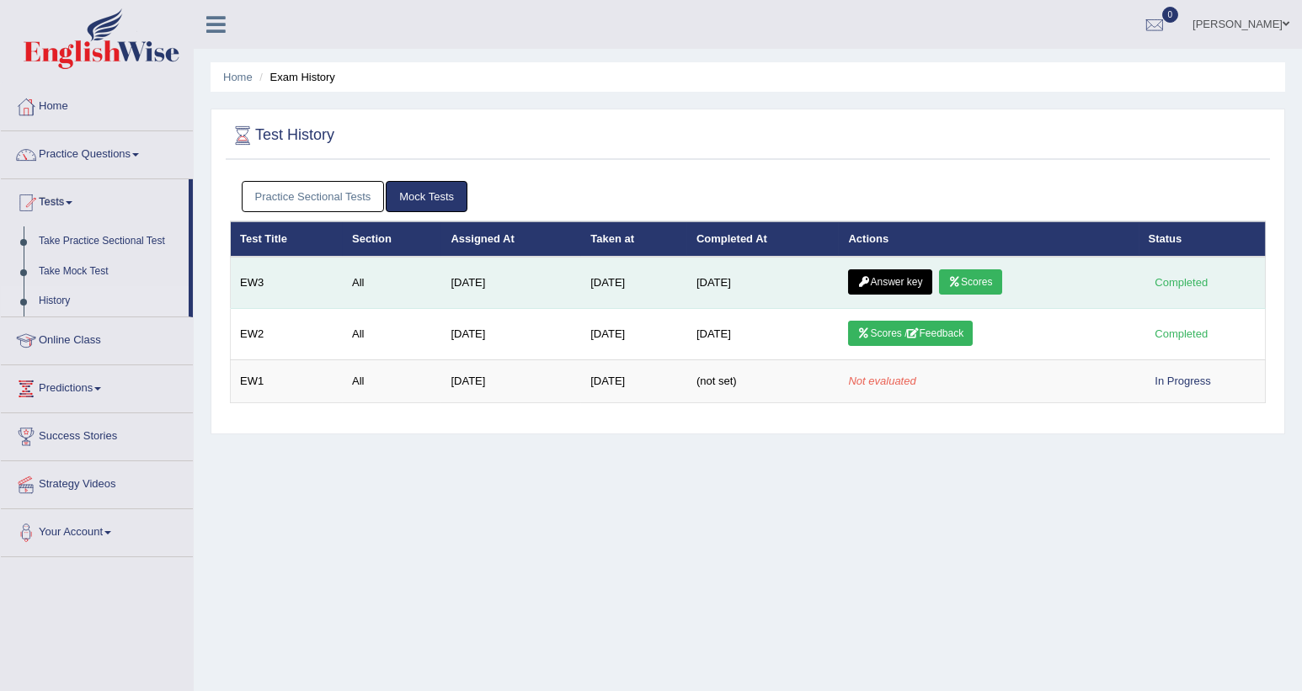
click at [876, 287] on link "Answer key" at bounding box center [889, 281] width 83 height 25
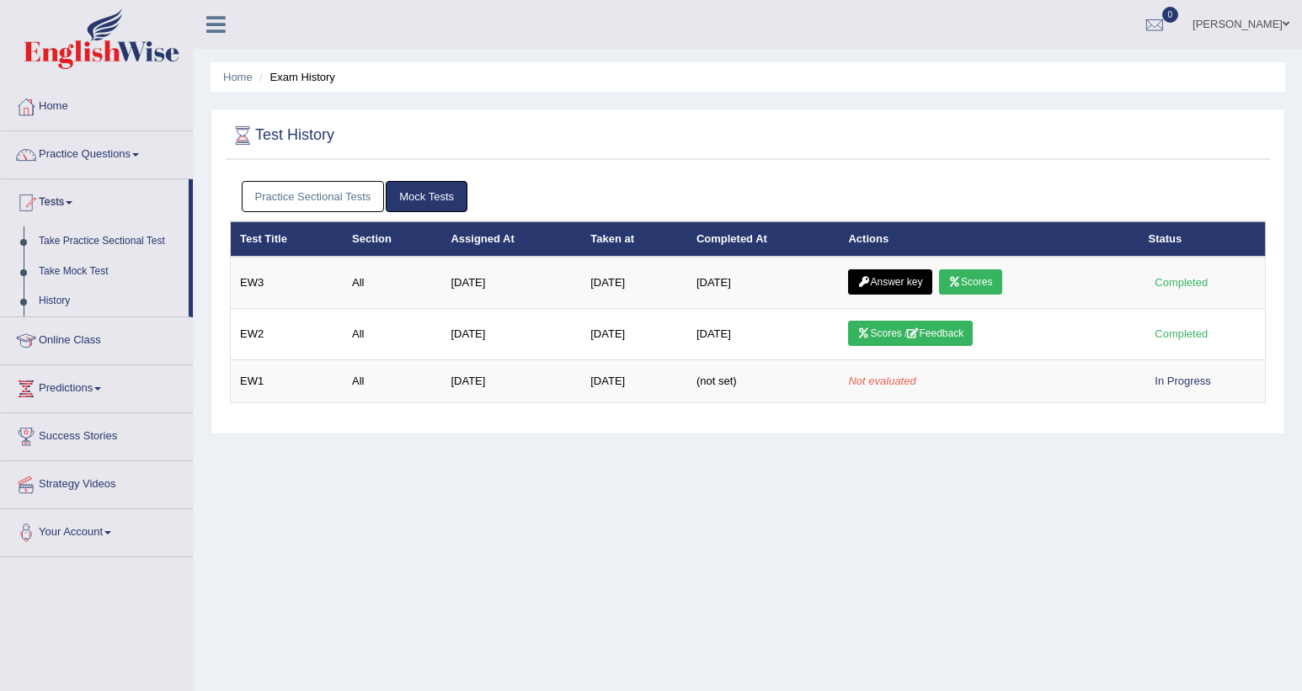
click at [354, 194] on link "Practice Sectional Tests" at bounding box center [313, 196] width 143 height 31
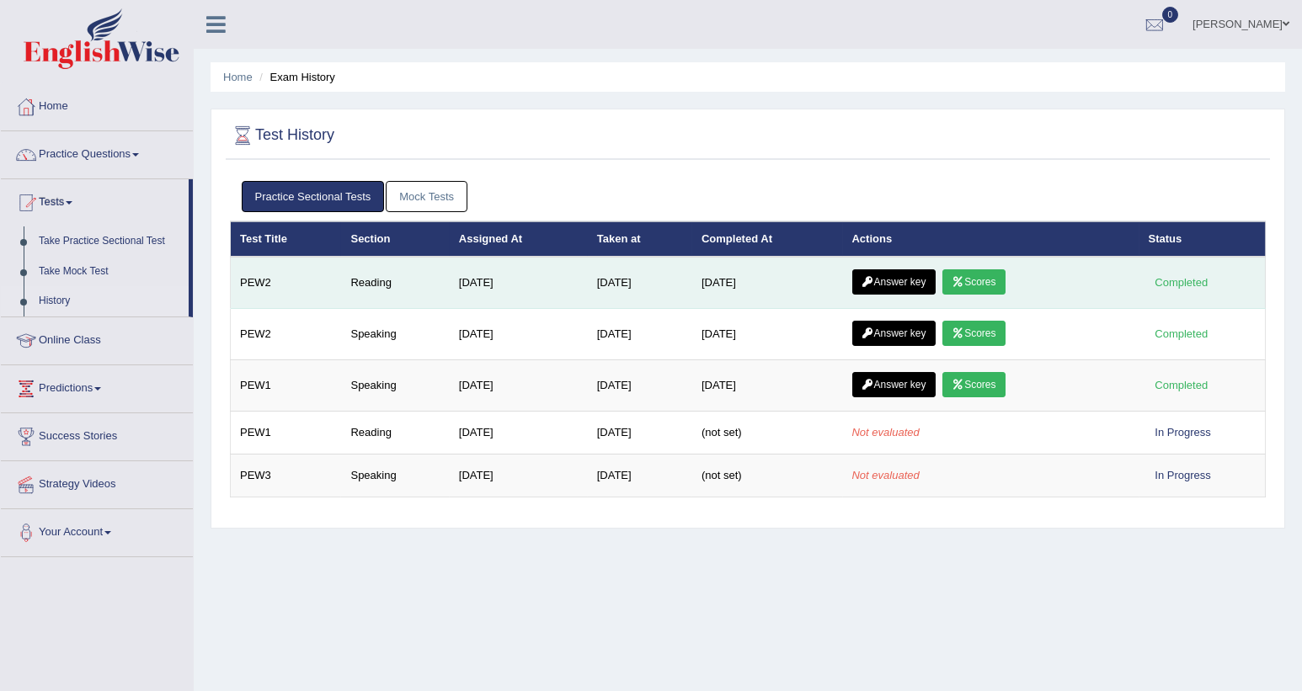
click at [917, 276] on link "Answer key" at bounding box center [893, 281] width 83 height 25
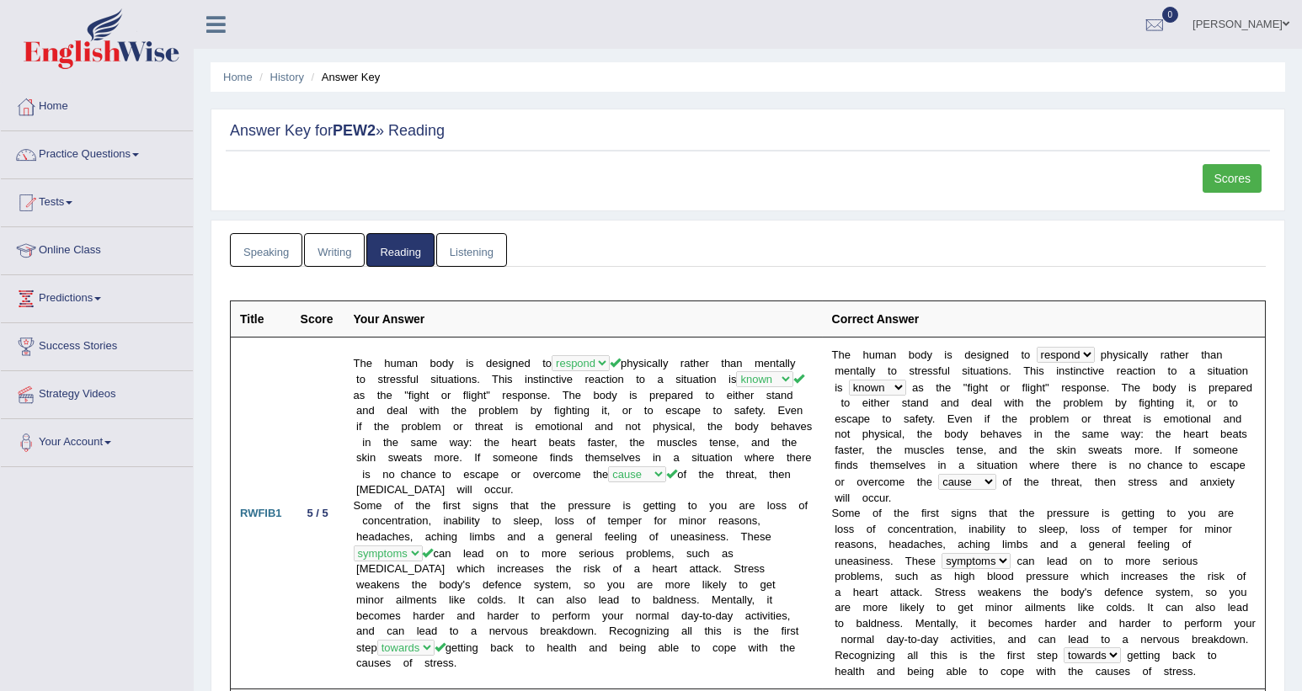
click at [530, 192] on div "Scores" at bounding box center [748, 183] width 1044 height 38
click at [1216, 174] on link "Scores" at bounding box center [1231, 178] width 59 height 29
click at [1231, 173] on link "Scores" at bounding box center [1231, 178] width 59 height 29
click at [1241, 179] on link "Scores" at bounding box center [1231, 178] width 59 height 29
click at [1223, 174] on link "Scores" at bounding box center [1231, 178] width 59 height 29
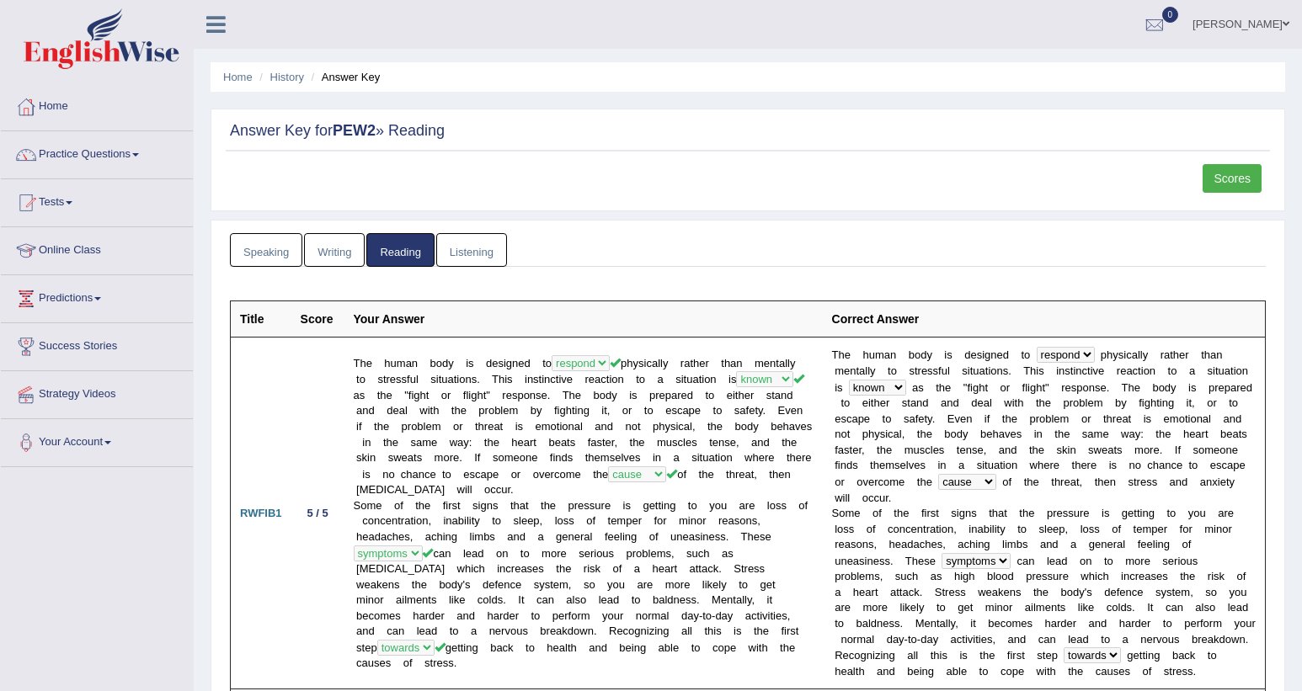
click at [702, 71] on ul "Home History Answer Key" at bounding box center [747, 76] width 1074 height 29
